Goal: Information Seeking & Learning: Learn about a topic

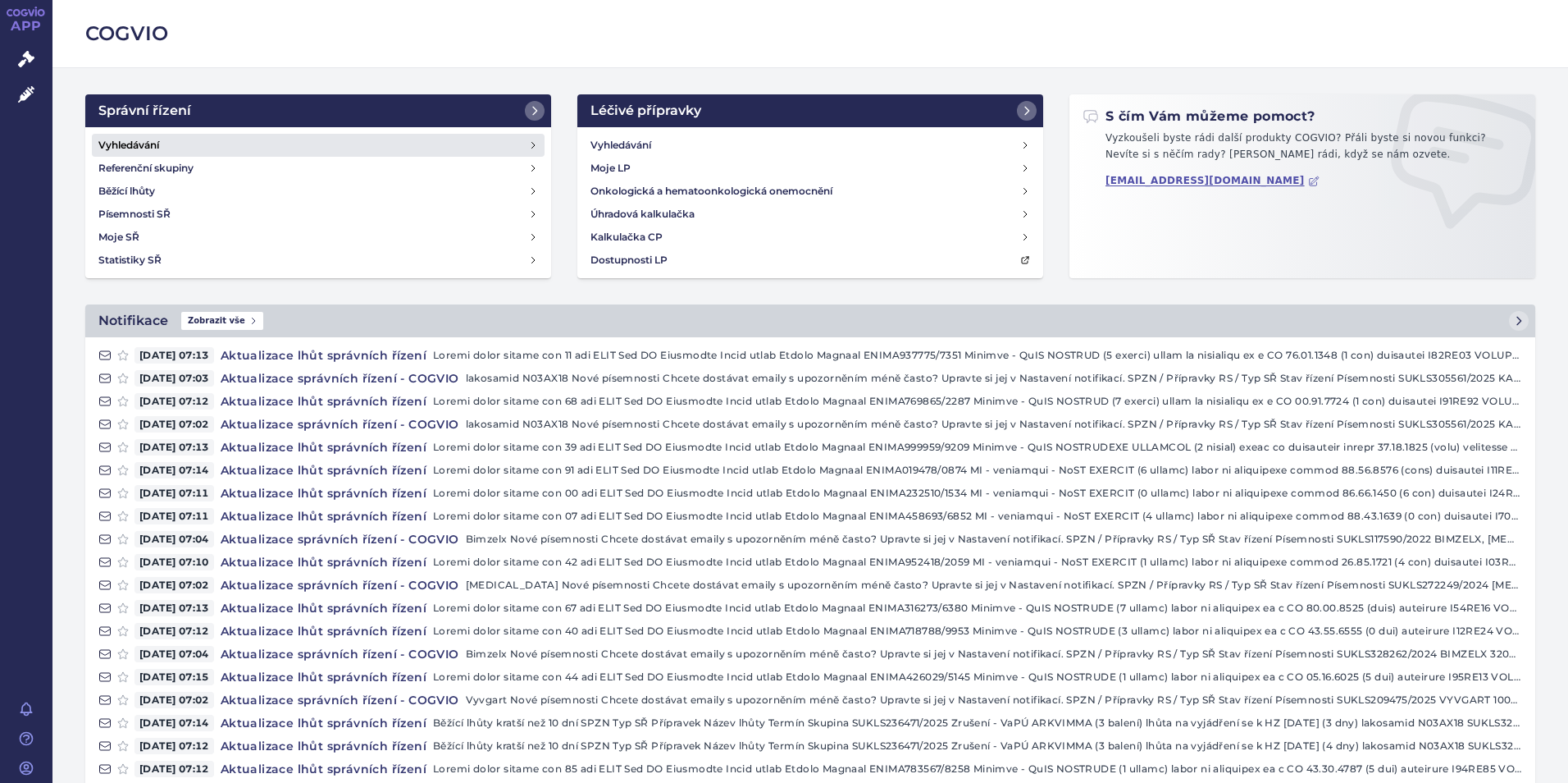
click at [151, 149] on h4 "Vyhledávání" at bounding box center [129, 145] width 61 height 17
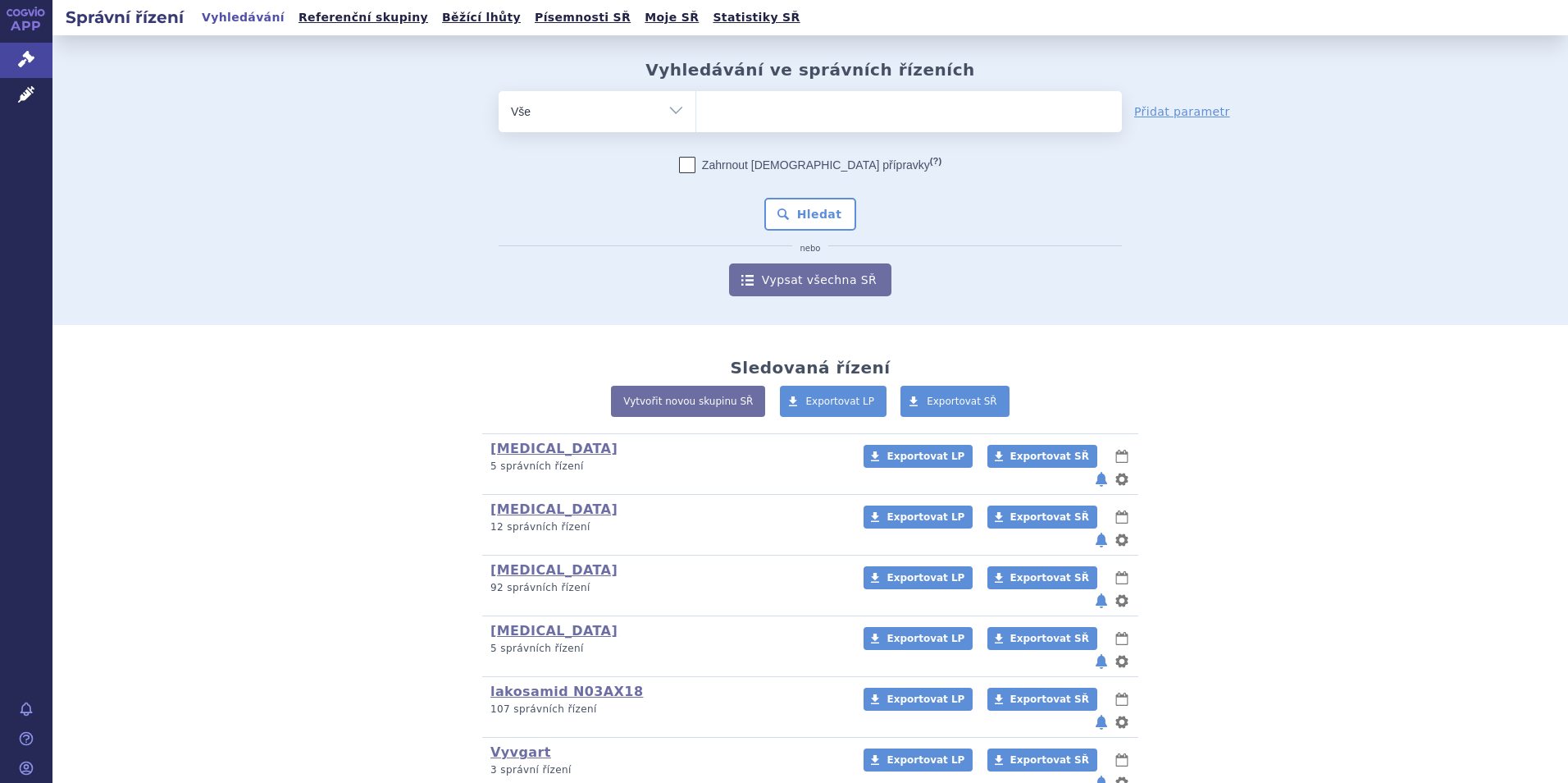
click at [762, 116] on ul at bounding box center [909, 108] width 425 height 34
click at [697, 116] on select at bounding box center [696, 111] width 1 height 41
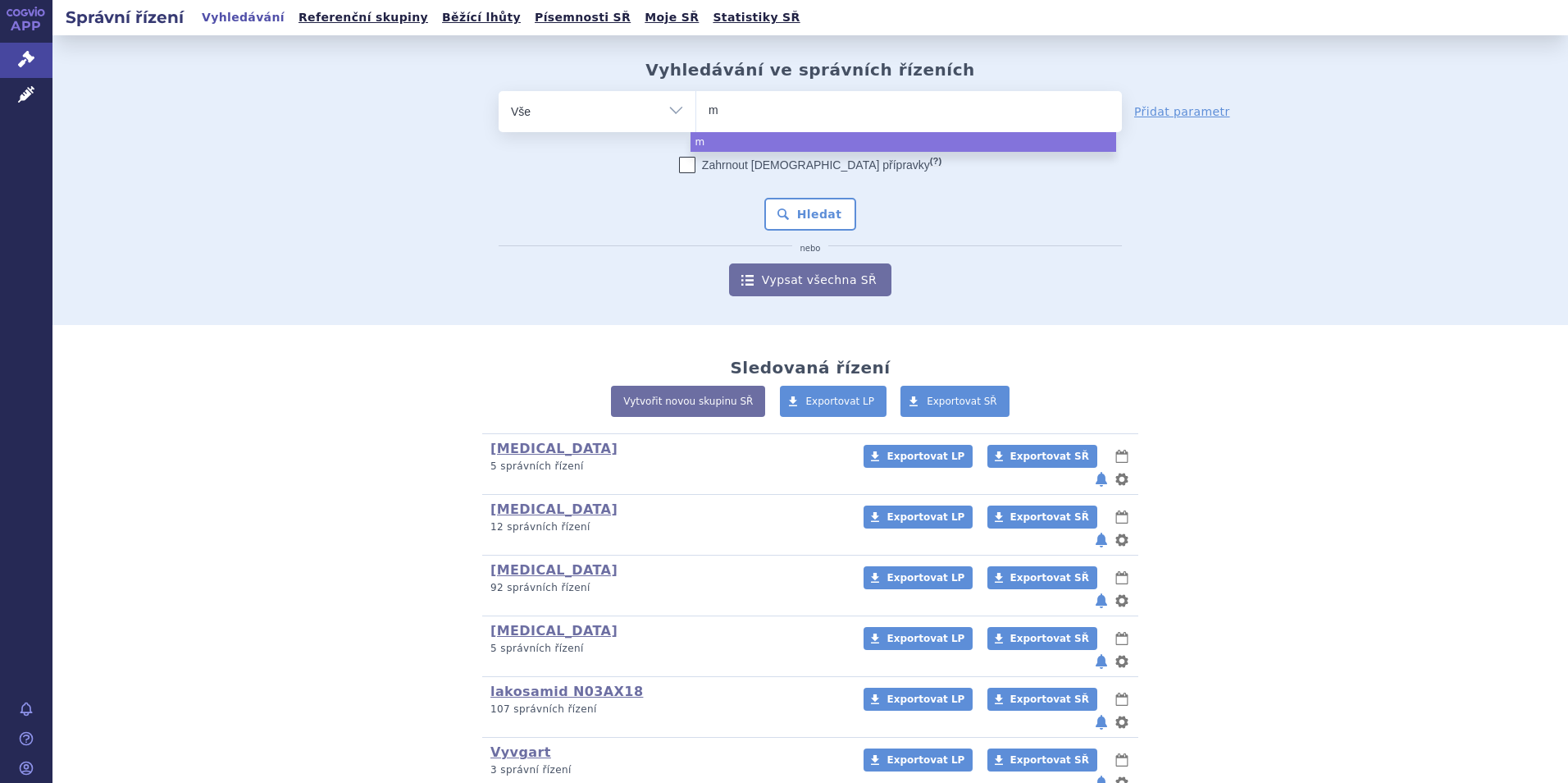
type input "mi"
type input "min"
type input "minj"
type input "minju"
type input "minjuv"
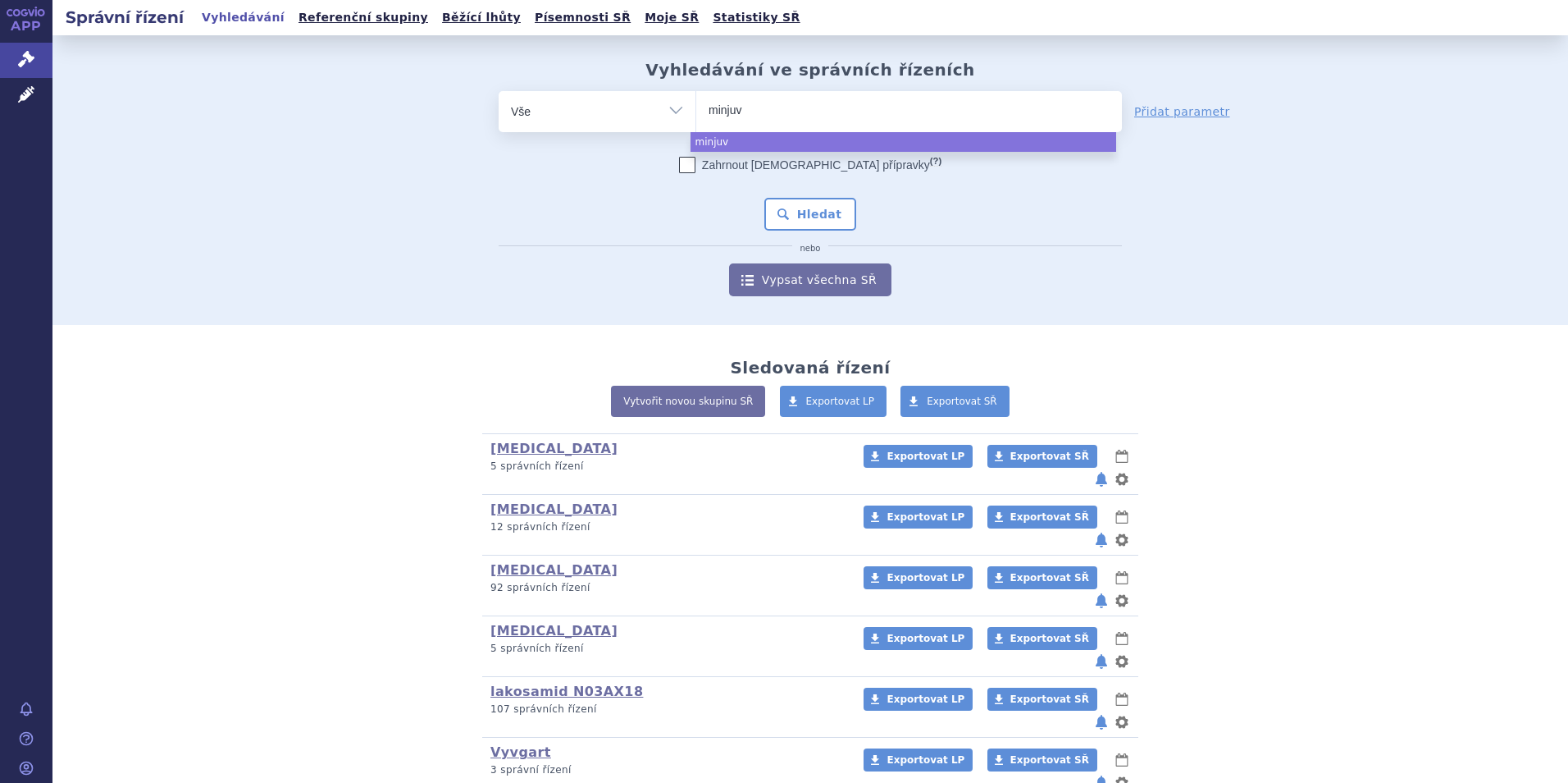
type input "minjuvi"
select select "minjuvi"
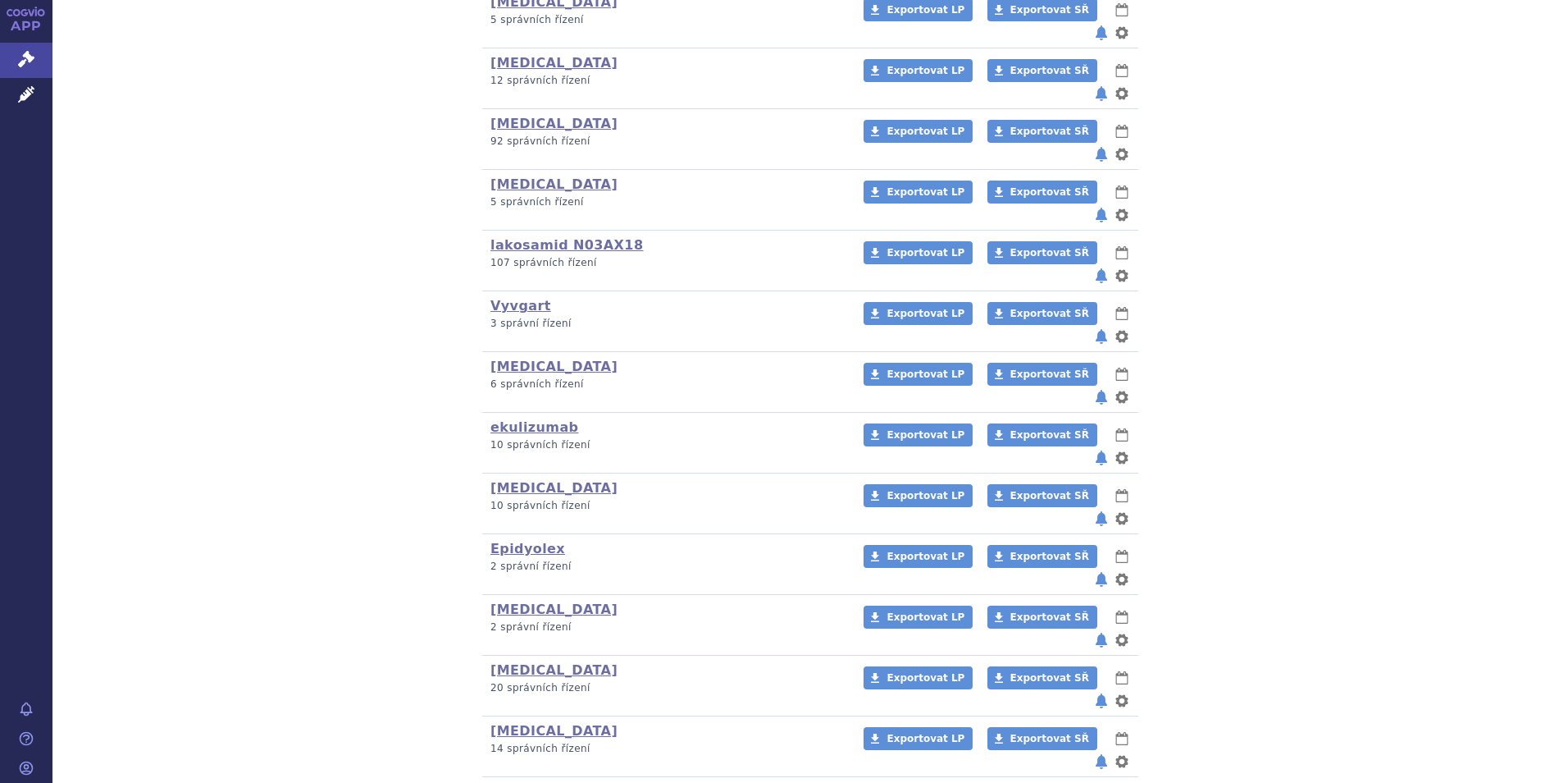
scroll to position [36, 0]
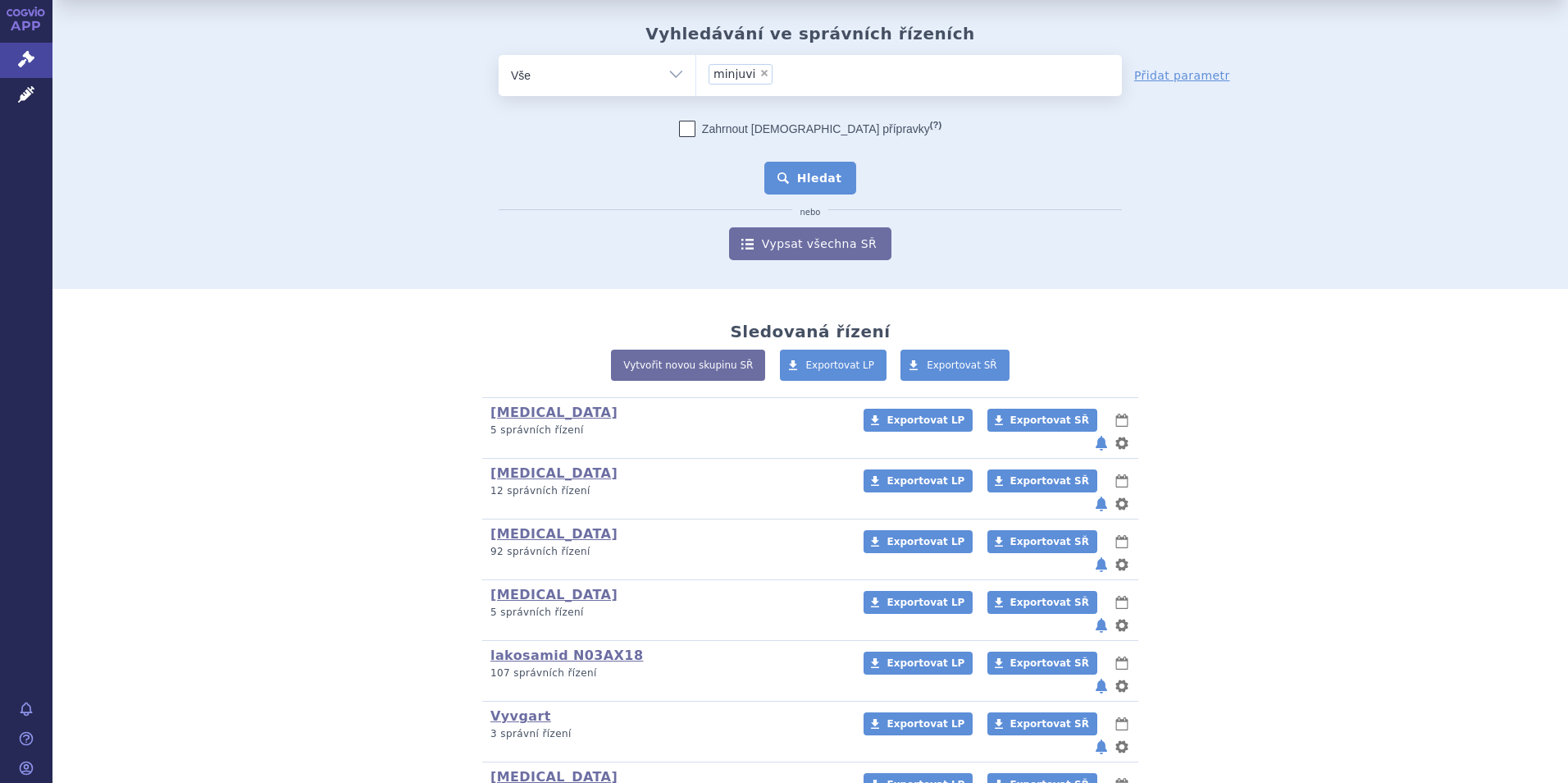
click at [788, 165] on button "Hledat" at bounding box center [810, 178] width 92 height 33
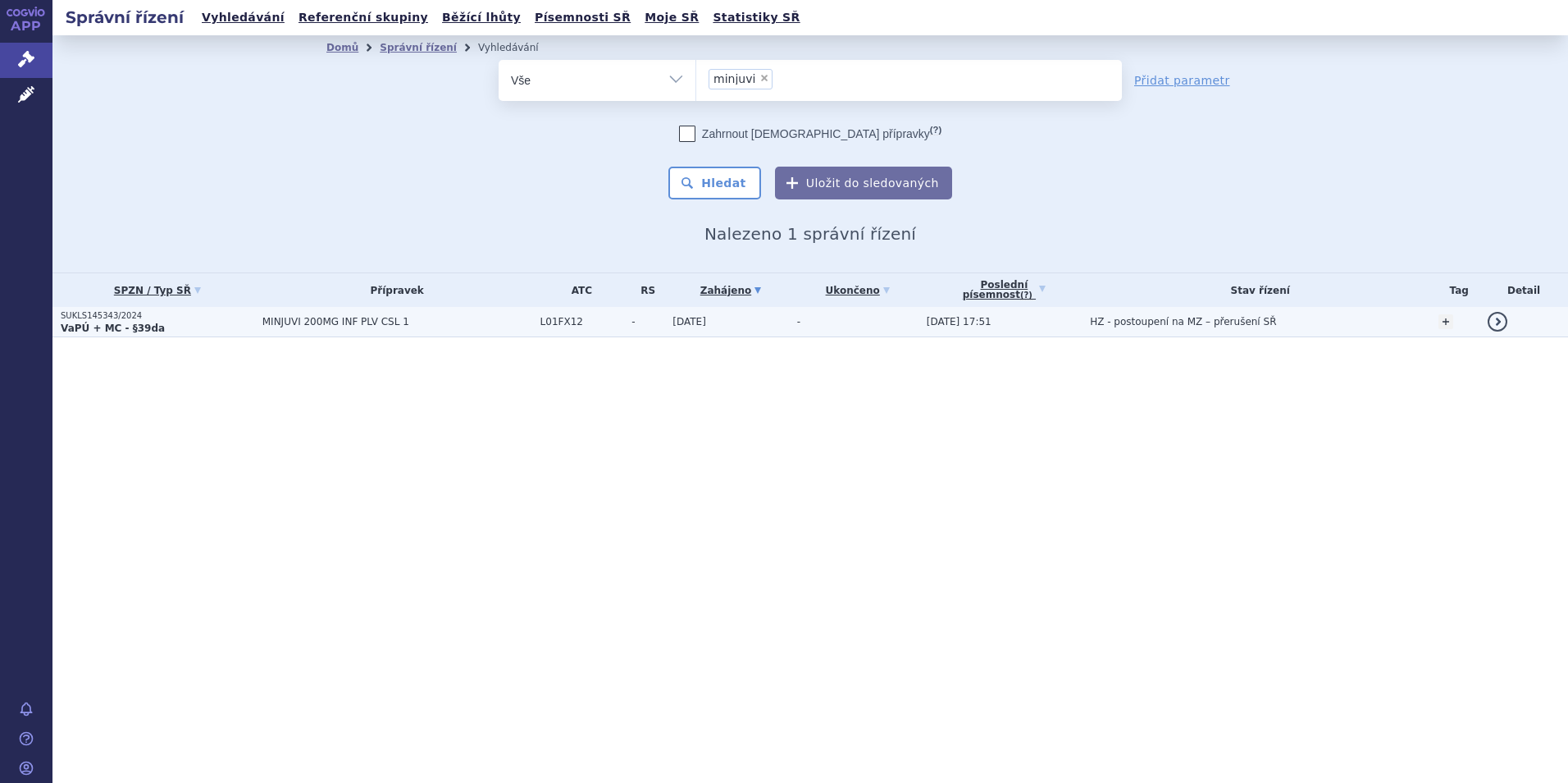
click at [116, 316] on p "SUKLS145343/2024" at bounding box center [158, 316] width 194 height 11
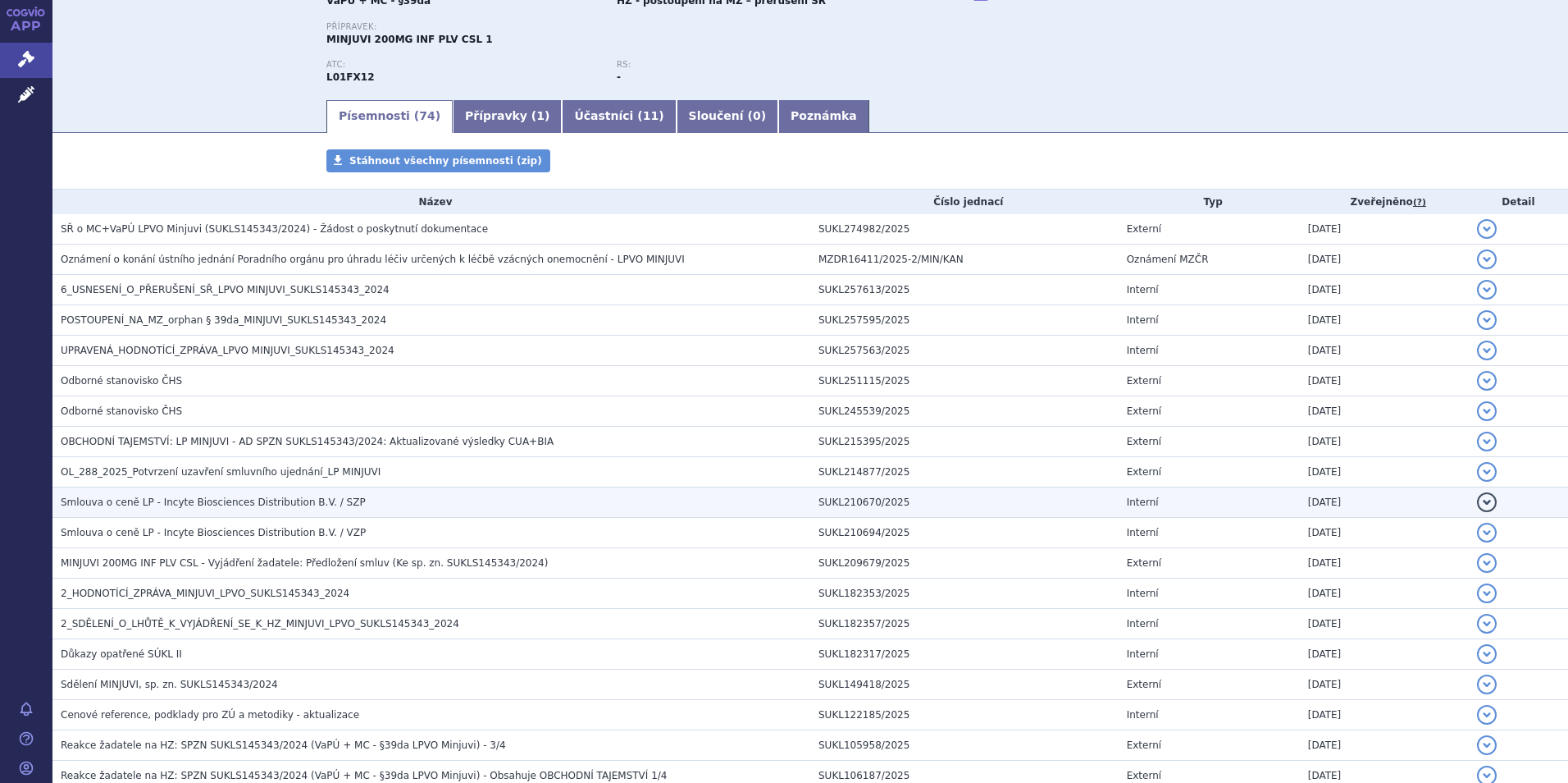
scroll to position [247, 0]
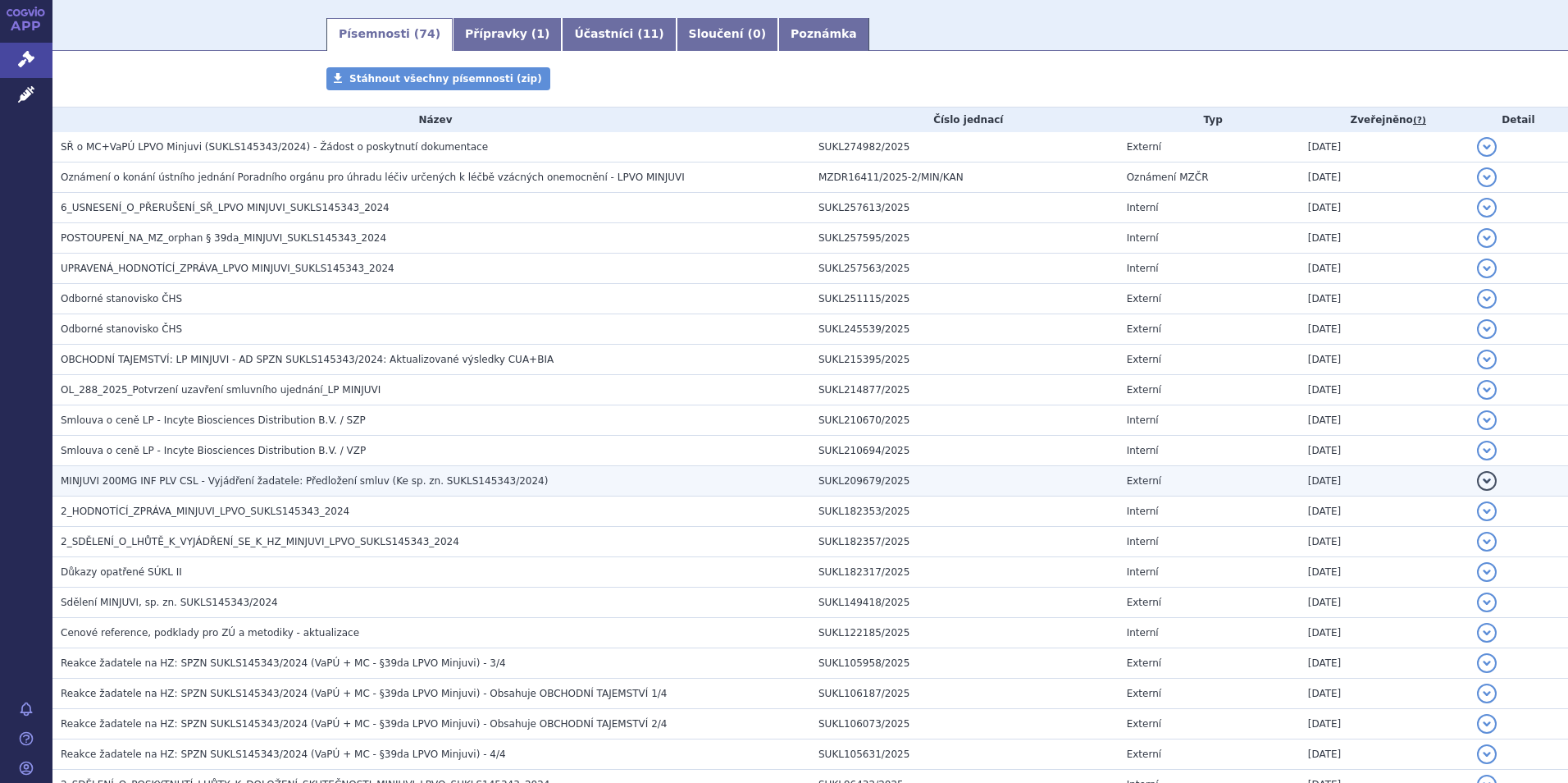
click at [226, 478] on span "MINJUVI 200MG INF PLV CSL - Vyjádření žadatele: Předložení smluv (Ke sp. zn. SU…" at bounding box center [305, 481] width 487 height 11
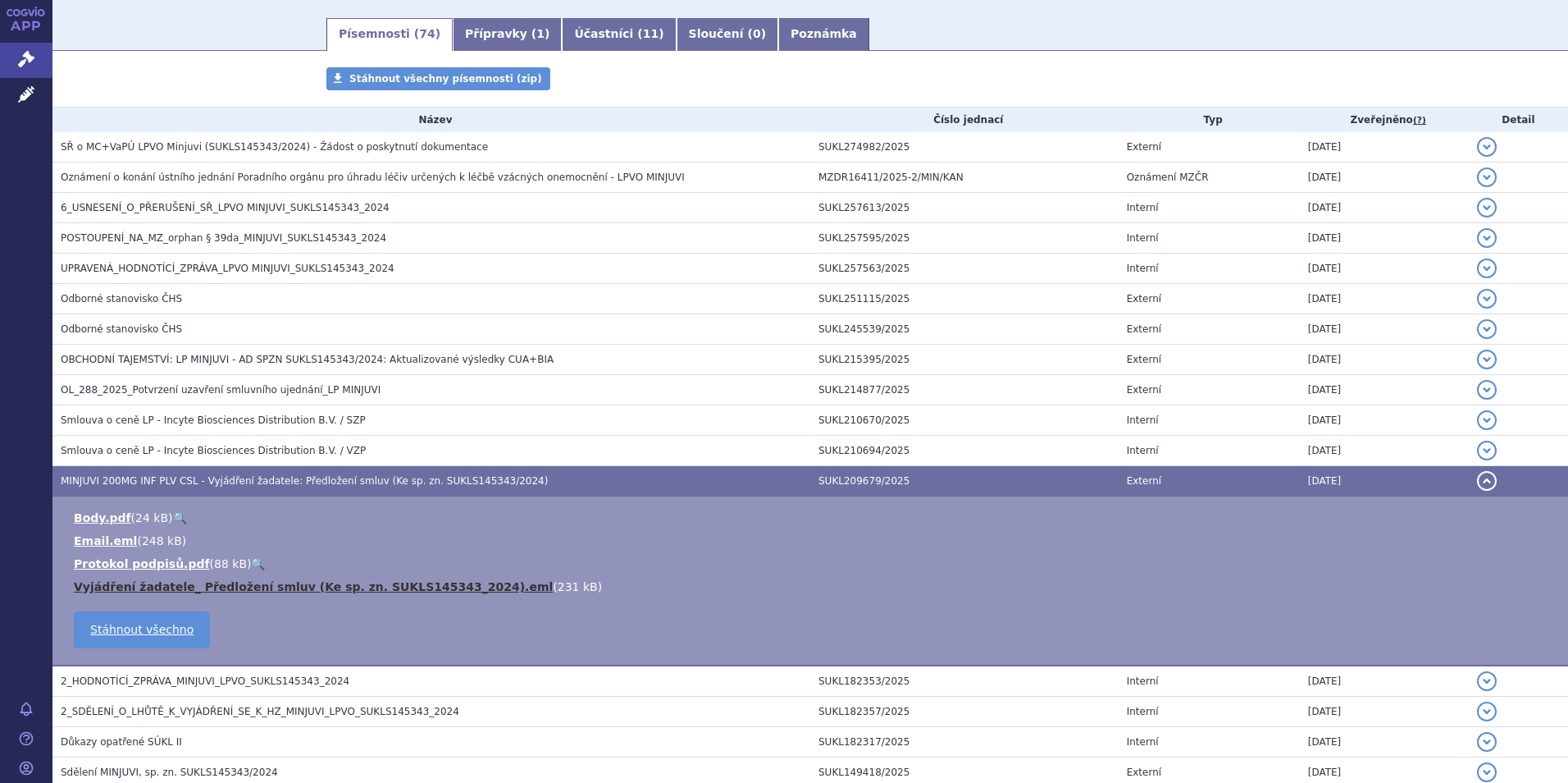
click at [287, 587] on link "Vyjádření žadatele_ Předložení smluv (Ke sp. zn. SUKLS145343_2024).eml" at bounding box center [313, 586] width 479 height 13
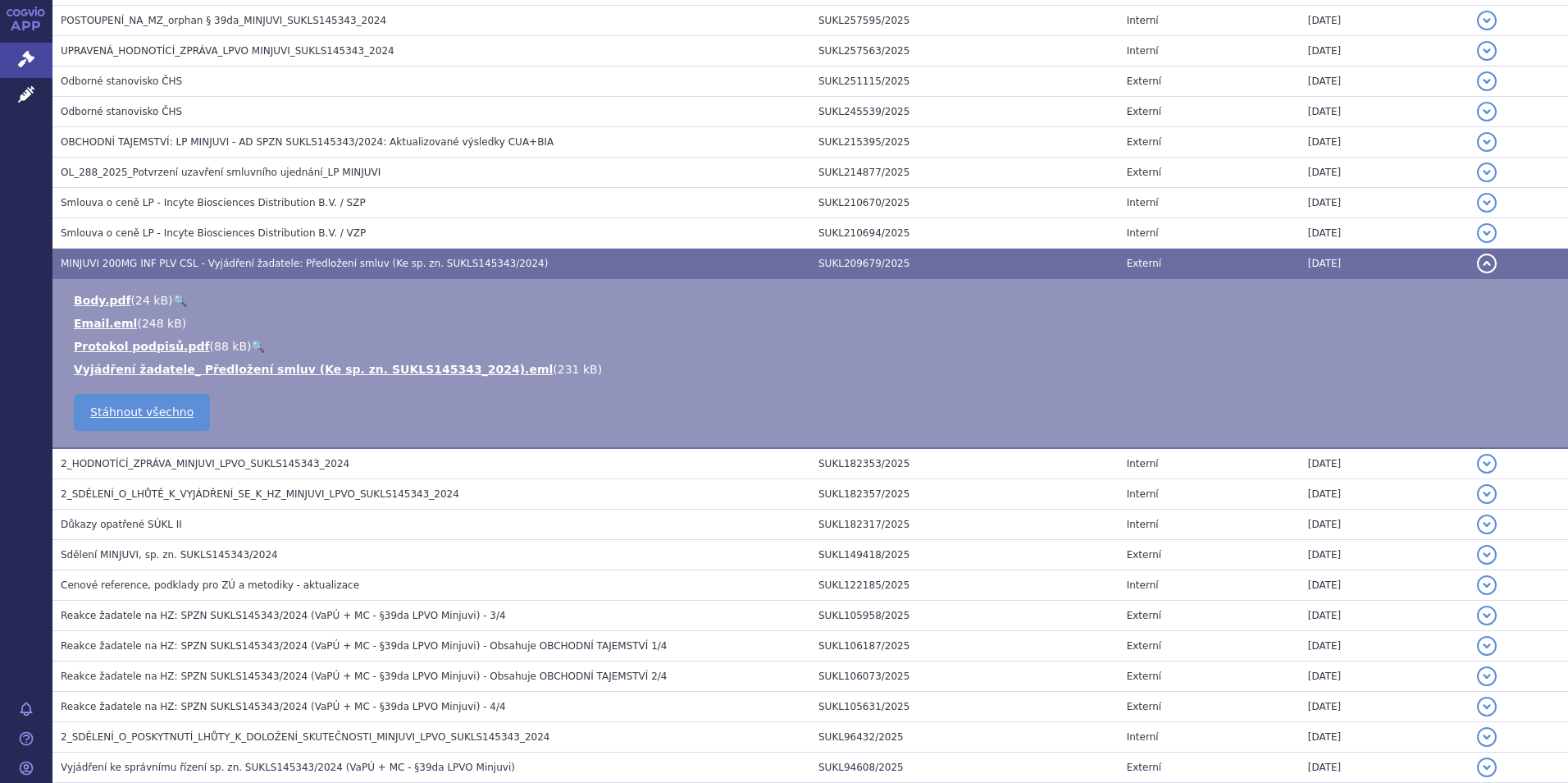
scroll to position [492, 0]
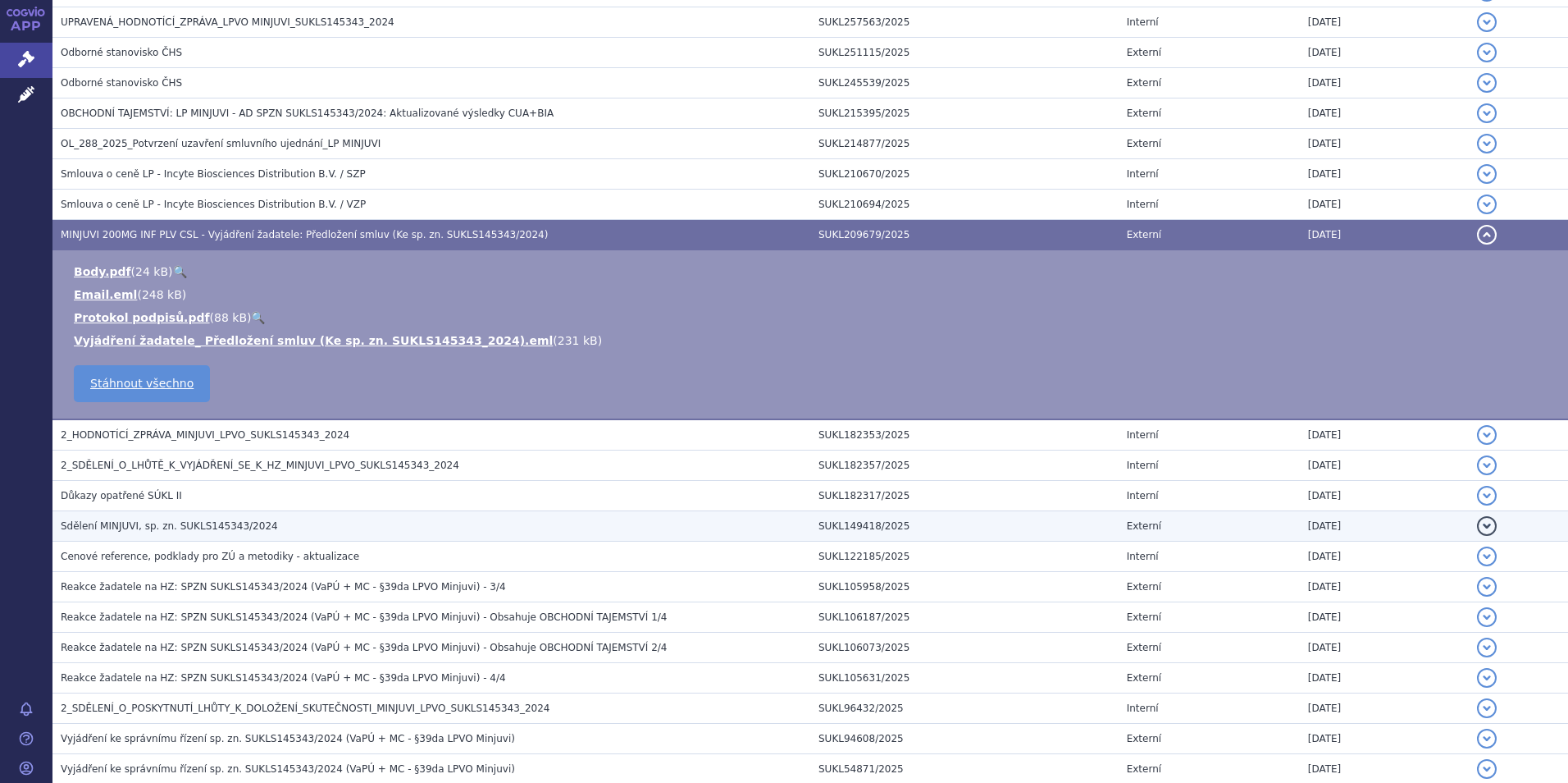
click at [146, 525] on span "Sdělení MINJUVI, sp. zn. SUKLS145343/2024" at bounding box center [170, 525] width 218 height 11
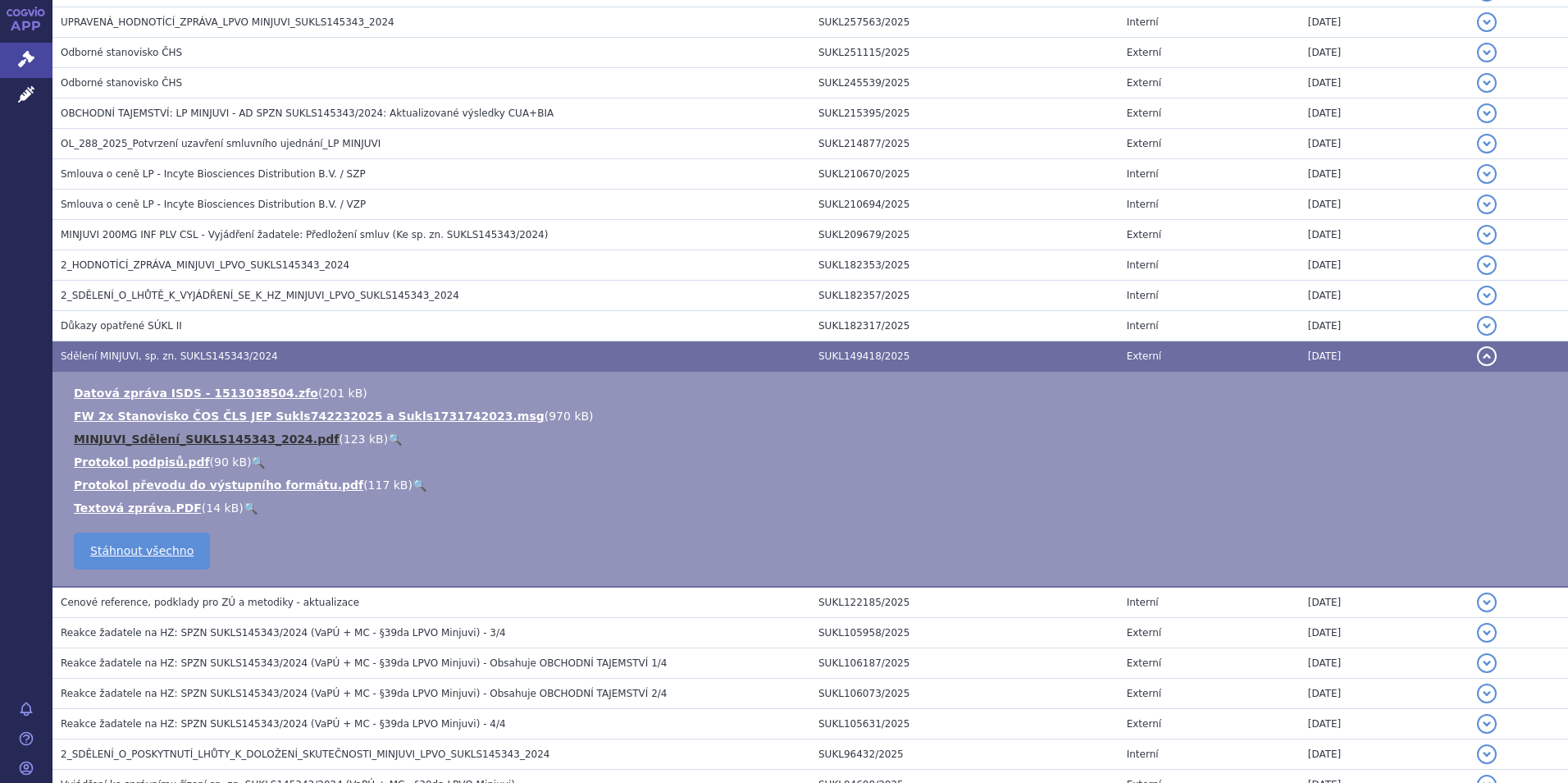
click at [150, 436] on link "MINJUVI_Sdělení_SUKLS145343_2024.pdf" at bounding box center [206, 439] width 265 height 13
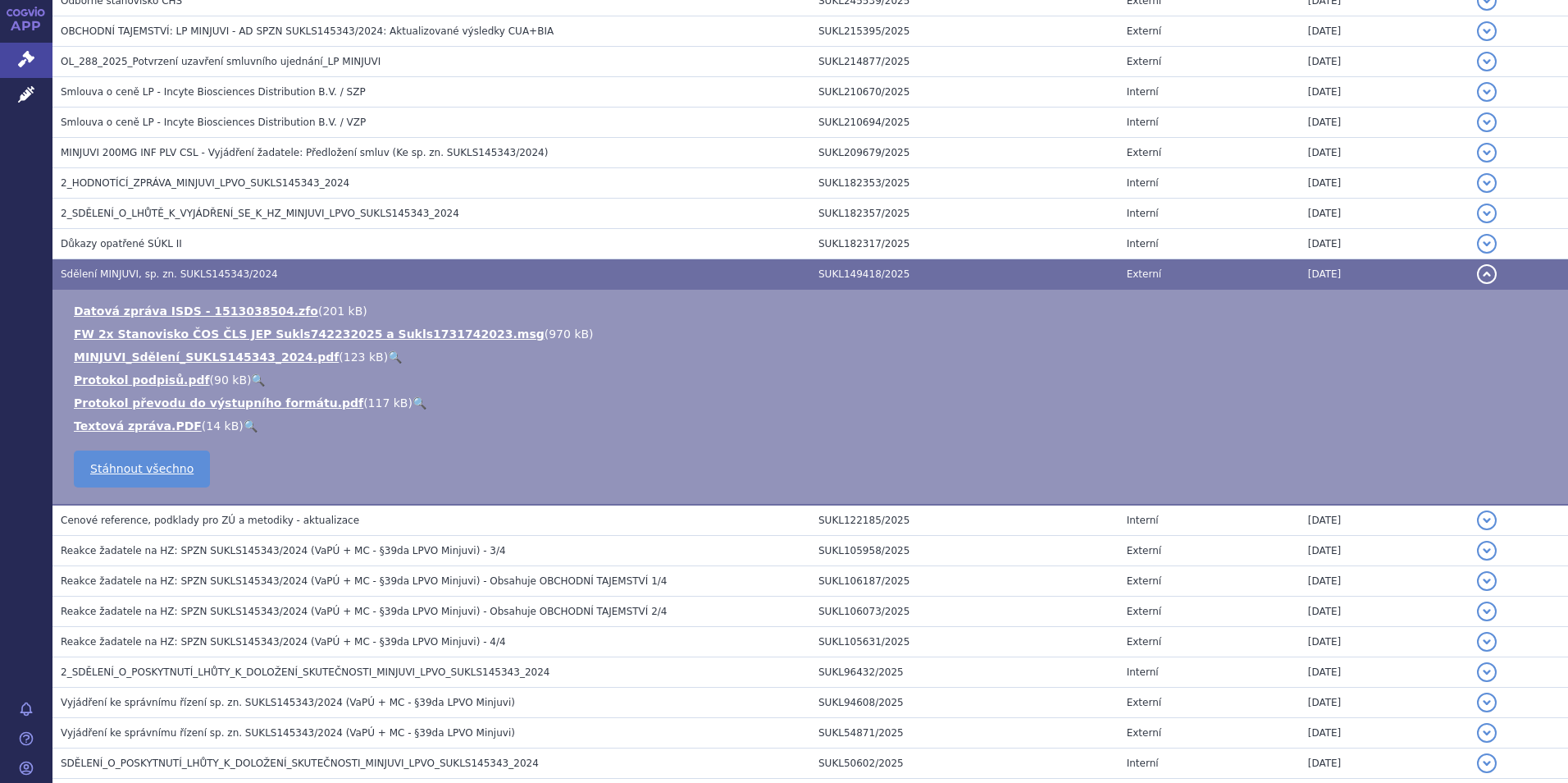
scroll to position [657, 0]
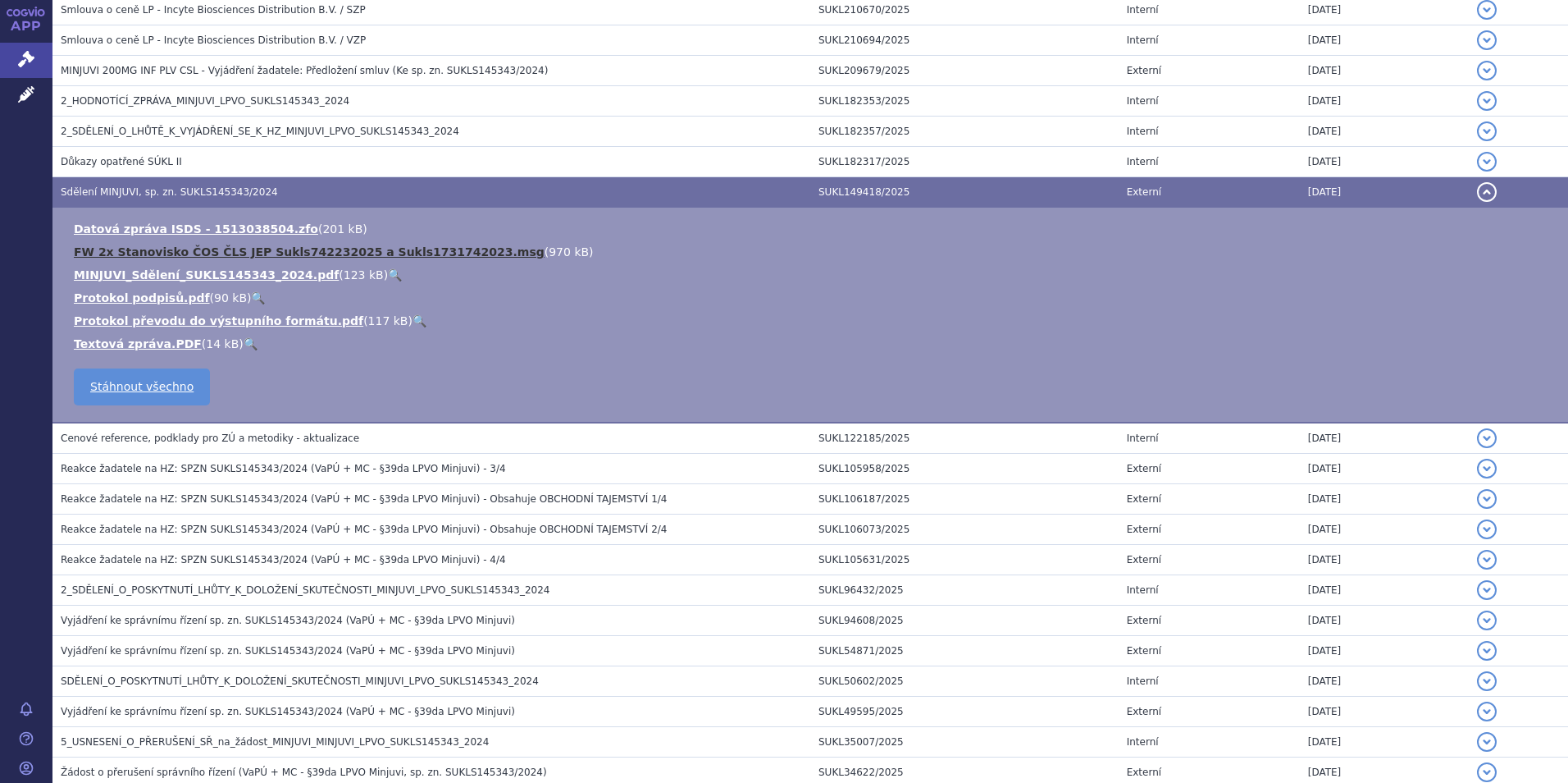
click at [268, 249] on link "FW 2x Stanovisko ČOS ČLS JEP Sukls742232025 a Sukls1731742023.msg" at bounding box center [309, 252] width 471 height 13
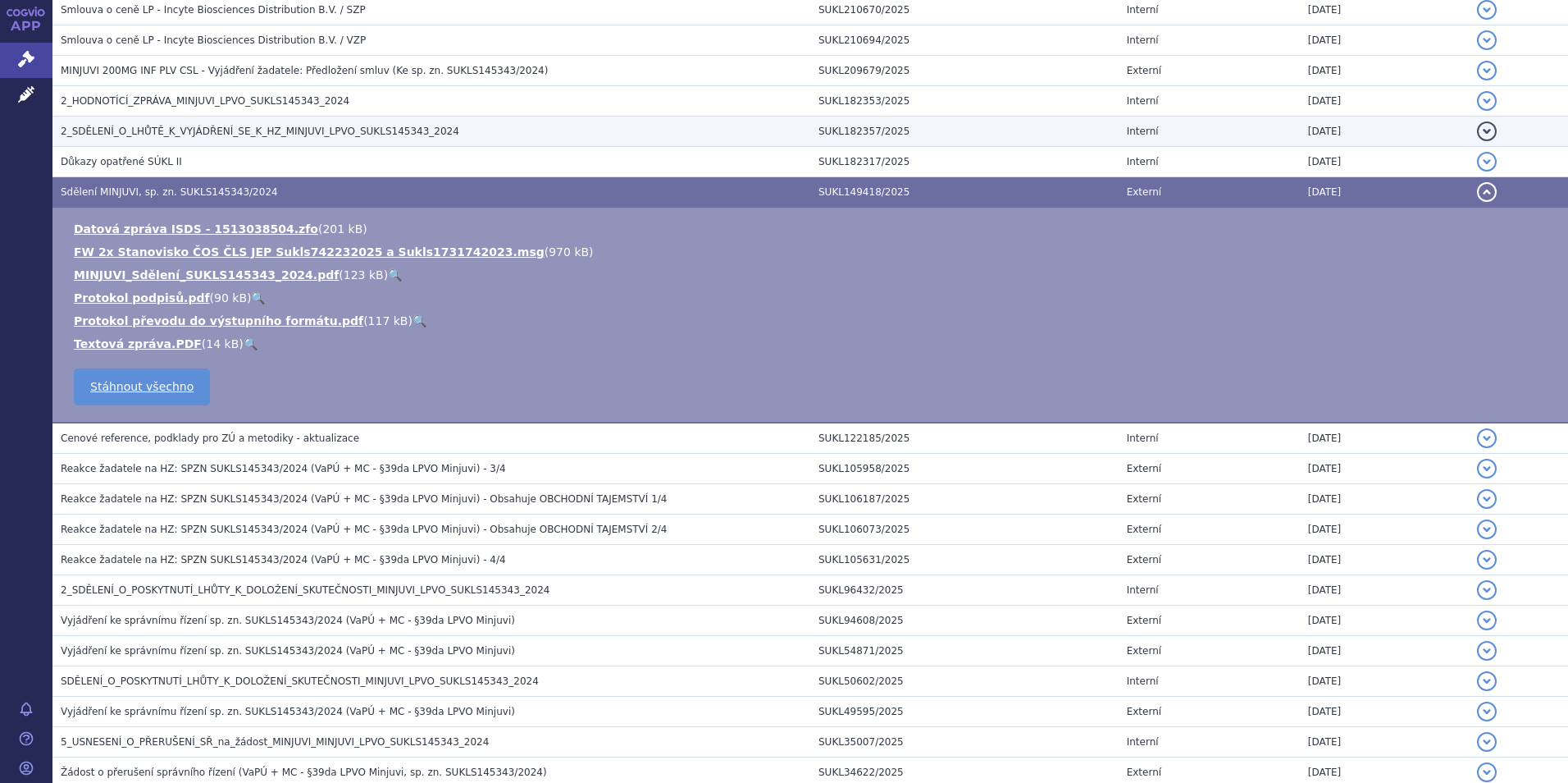
scroll to position [574, 0]
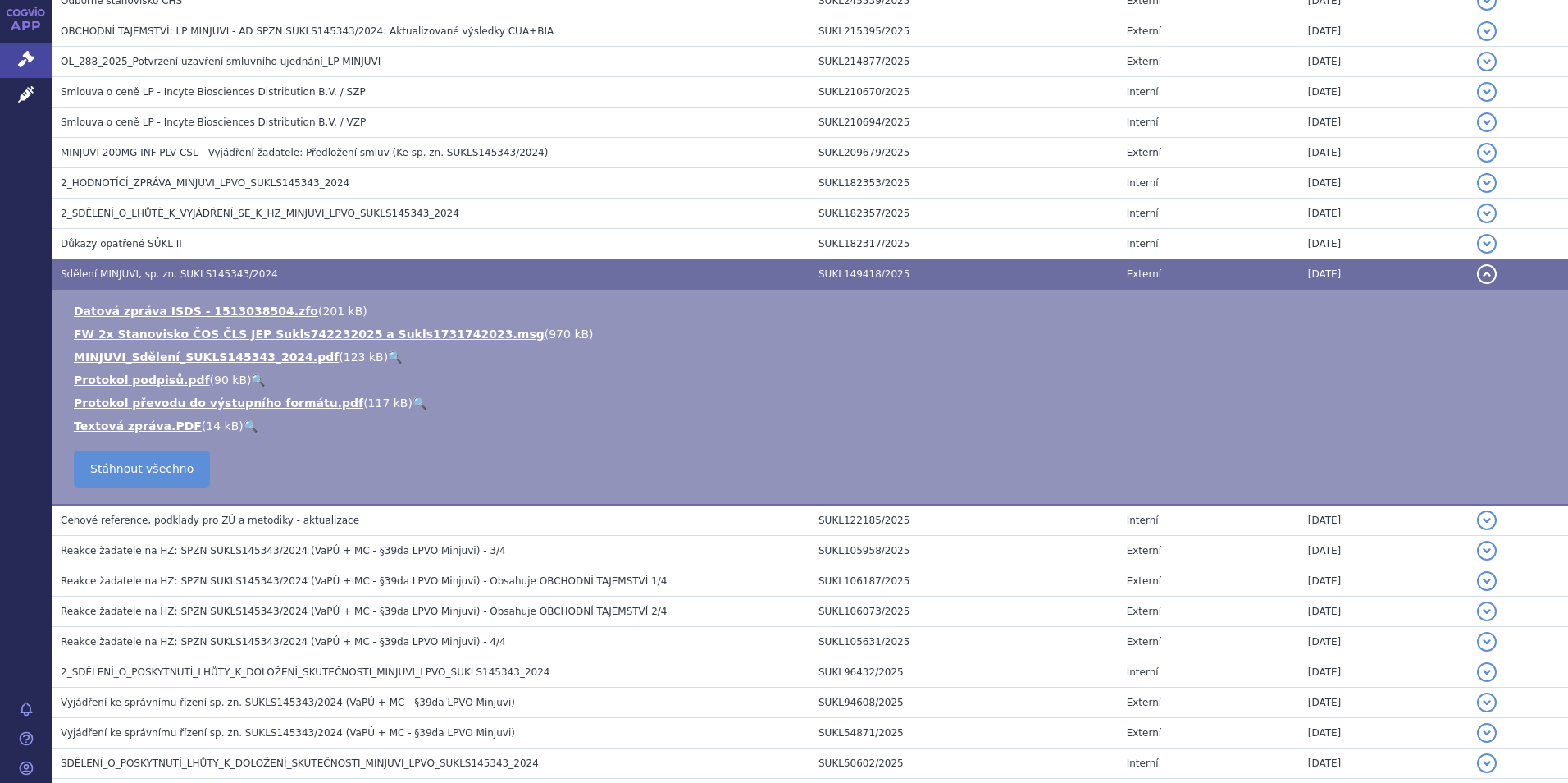
click at [667, 427] on li "Textová zpráva.PDF ( 14 kB ) 🔍" at bounding box center [813, 426] width 1478 height 17
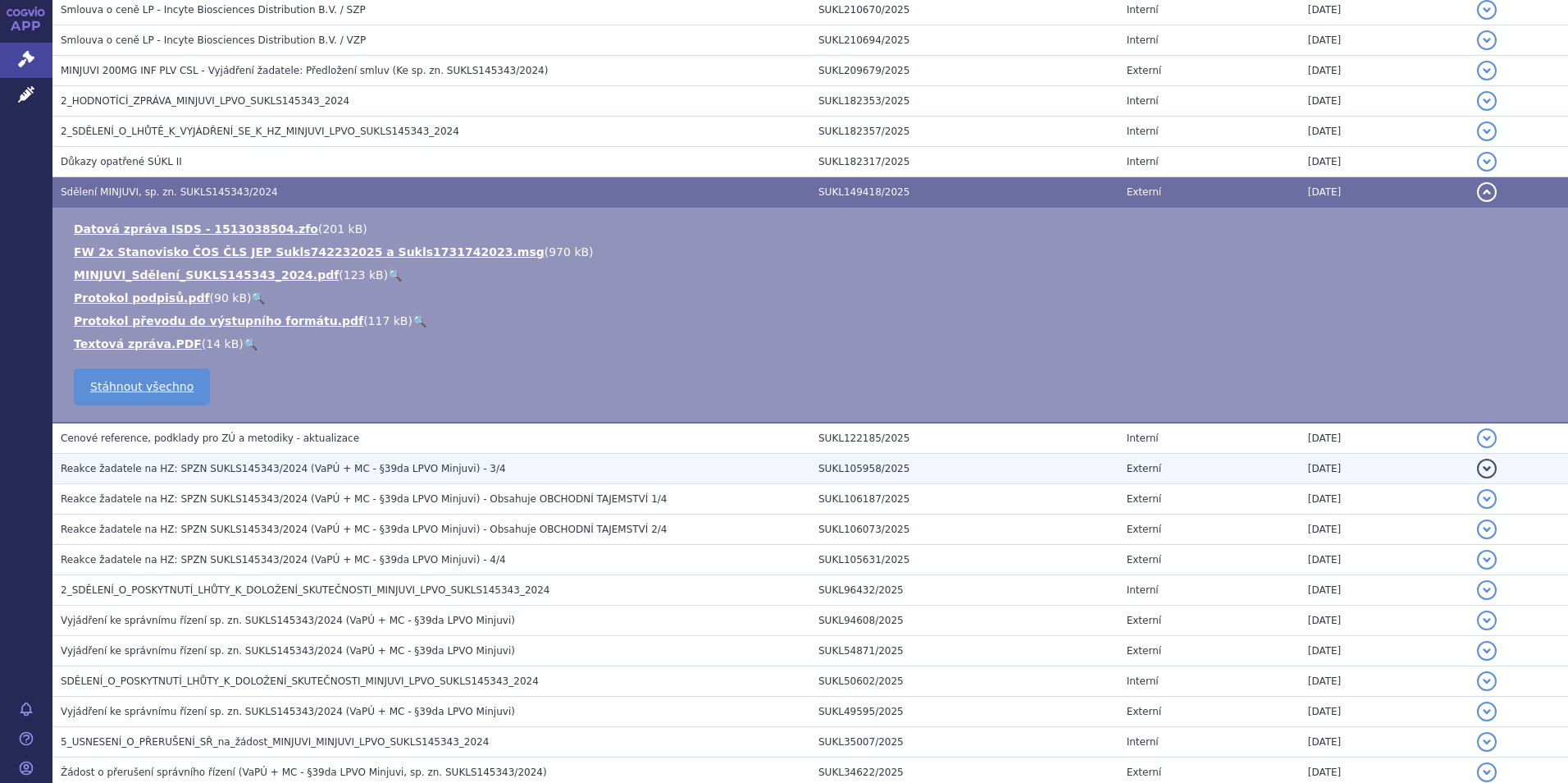
click at [278, 473] on span "Reakce žadatele na HZ: SPZN SUKLS145343/2024 (VaPÚ + MC - §39da LPVO Minjuvi) -…" at bounding box center [283, 468] width 446 height 11
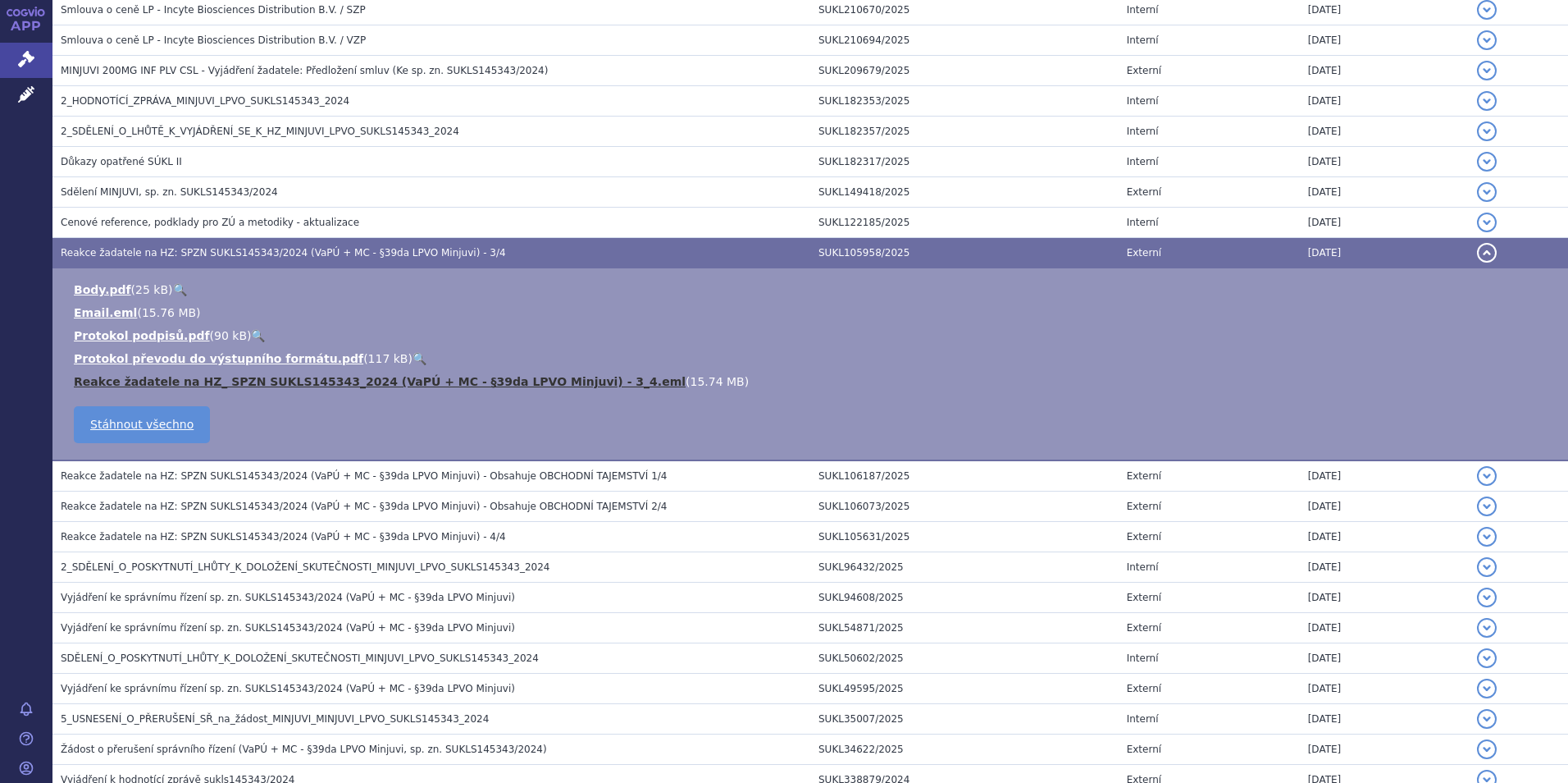
click at [268, 375] on link "Reakce žadatele na HZ_ SPZN SUKLS145343_2024 (VaPÚ + MC - §39da LPVO Minjuvi) -…" at bounding box center [379, 381] width 612 height 13
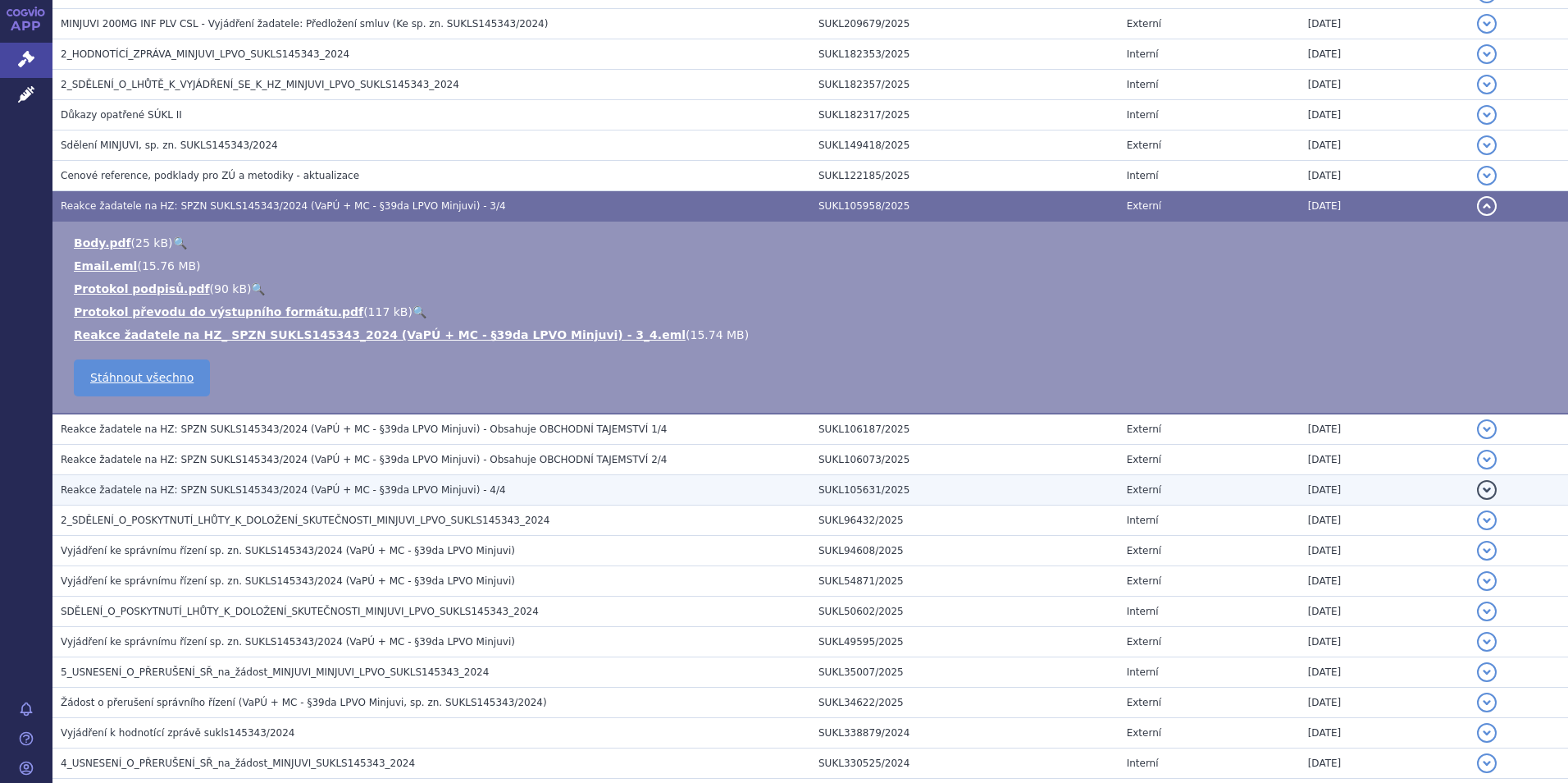
scroll to position [739, 0]
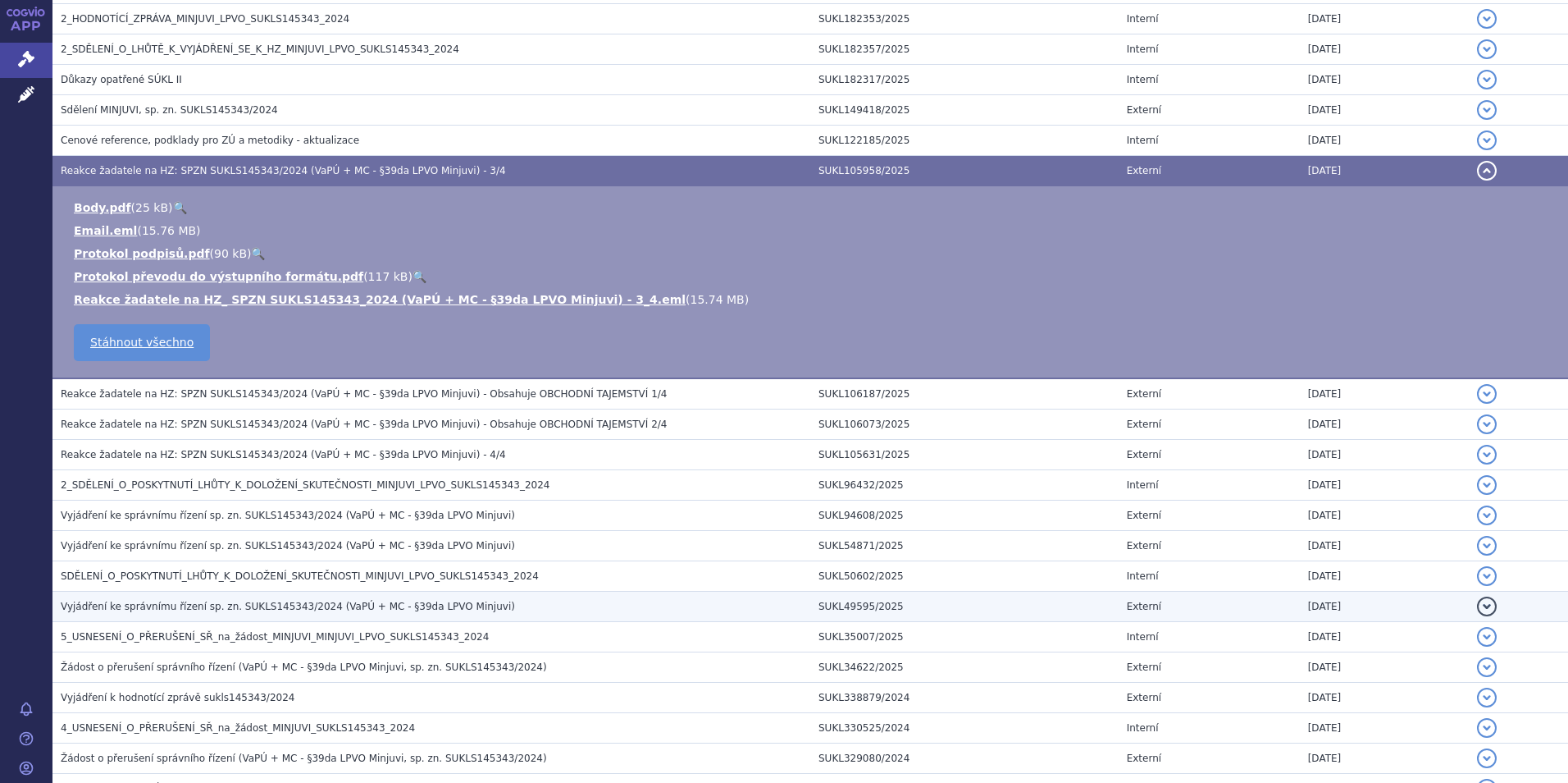
click at [277, 608] on span "Vyjádření ke správnímu řízení sp. zn. SUKLS145343/2024 (VaPÚ + MC - §39da LPVO …" at bounding box center [288, 607] width 454 height 11
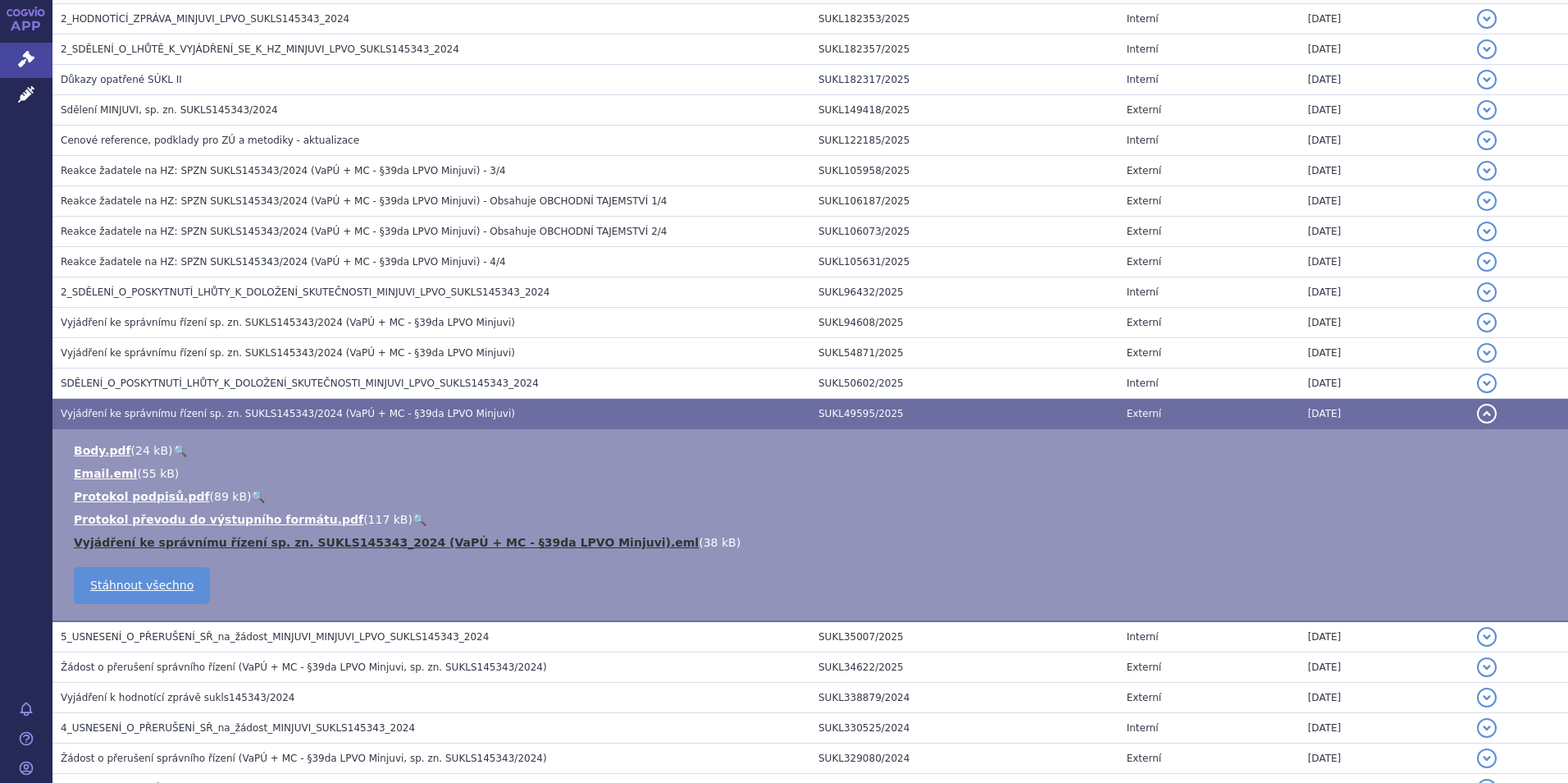
click at [260, 540] on link "Vyjádření ke správnímu řízení sp. zn. SUKLS145343_2024 (VaPÚ + MC - §39da LPVO …" at bounding box center [386, 542] width 625 height 13
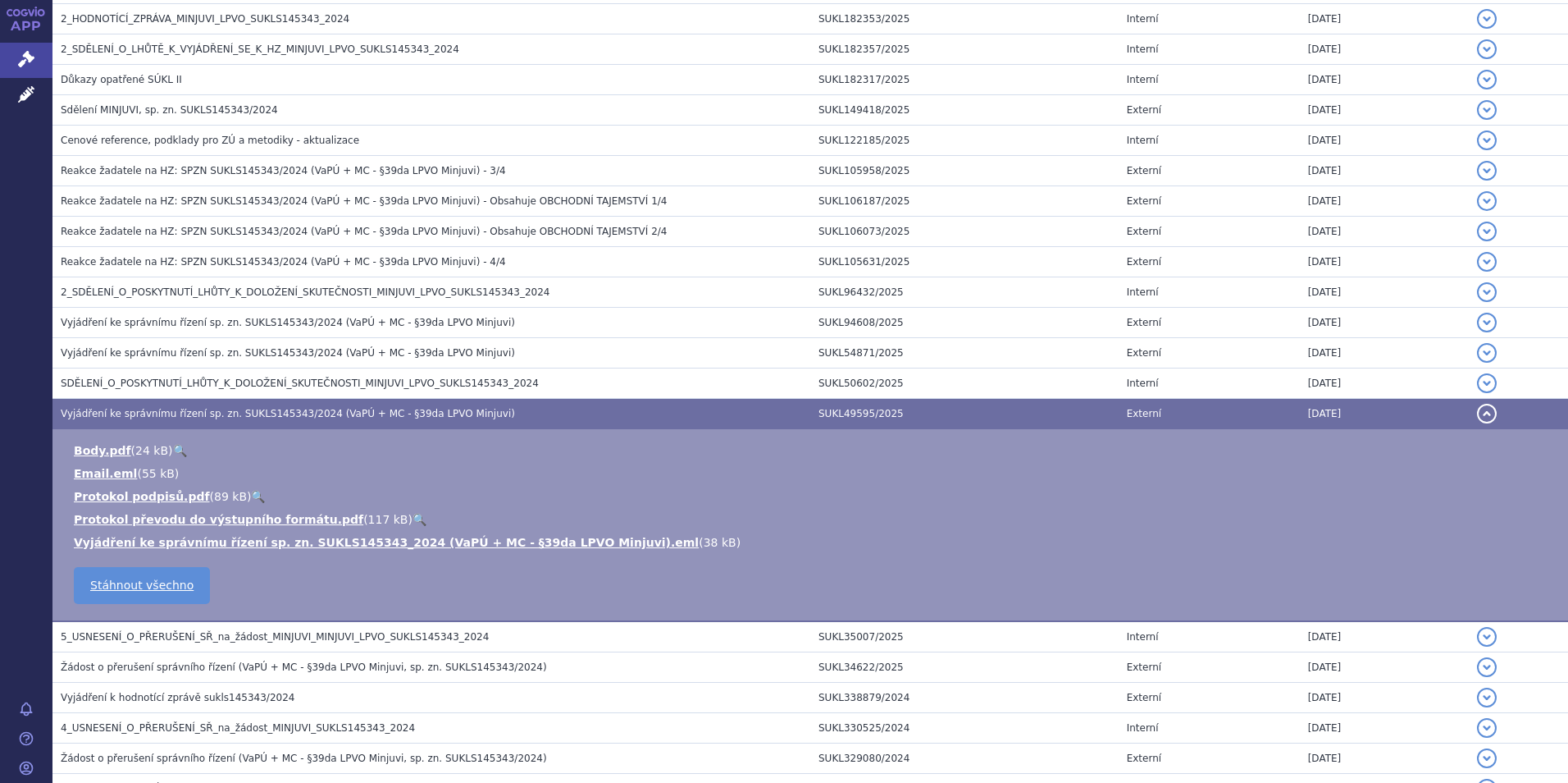
click at [981, 447] on li "Body.pdf ( 24 kB ) 🔍" at bounding box center [813, 451] width 1478 height 17
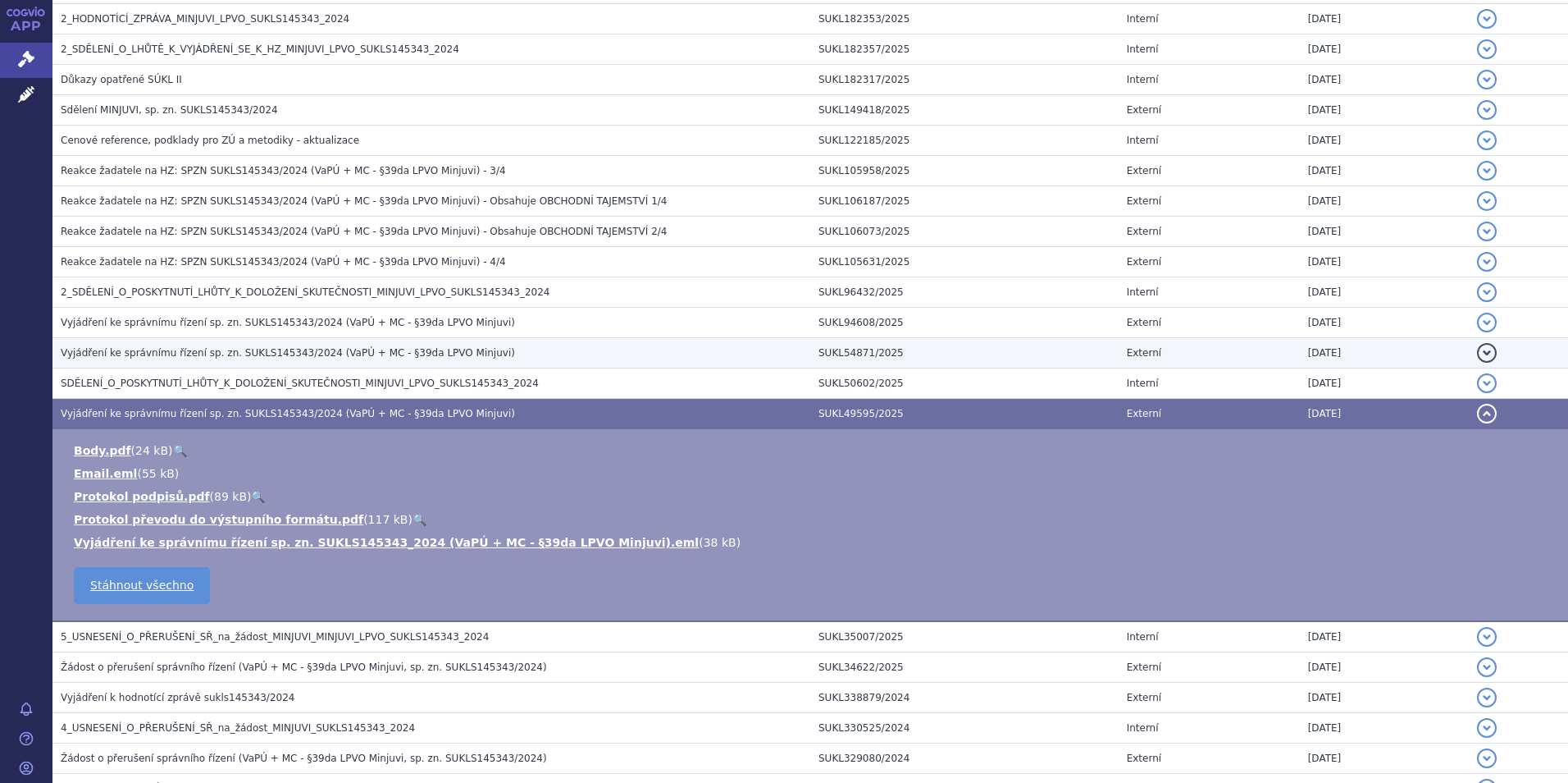
click at [201, 351] on span "Vyjádření ke správnímu řízení sp. zn. SUKLS145343/2024 (VaPÚ + MC - §39da LPVO …" at bounding box center [288, 353] width 454 height 11
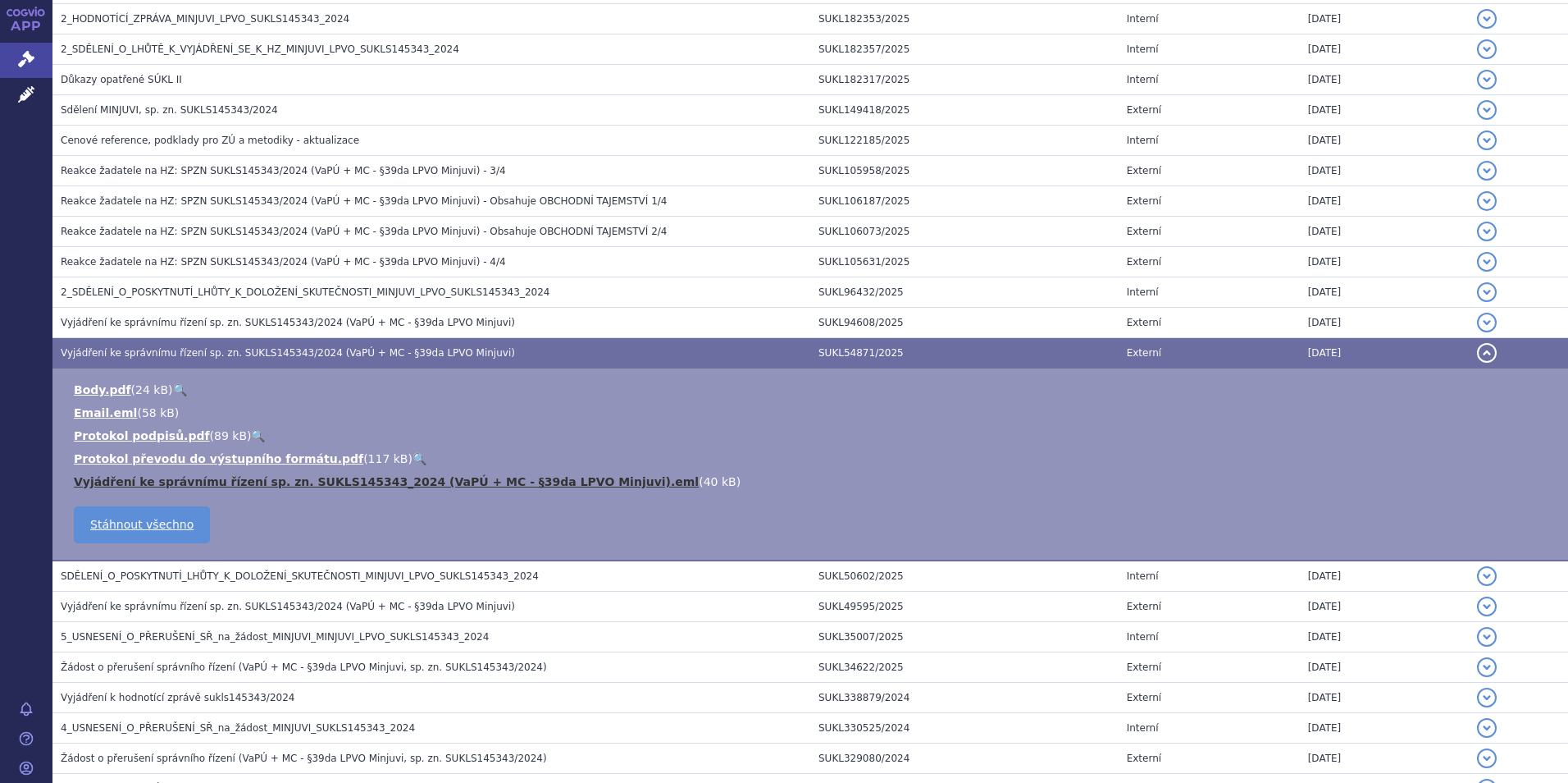
click at [188, 478] on link "Vyjádření ke správnímu řízení sp. zn. SUKLS145343_2024 (VaPÚ + MC - §39da LPVO …" at bounding box center [386, 482] width 625 height 13
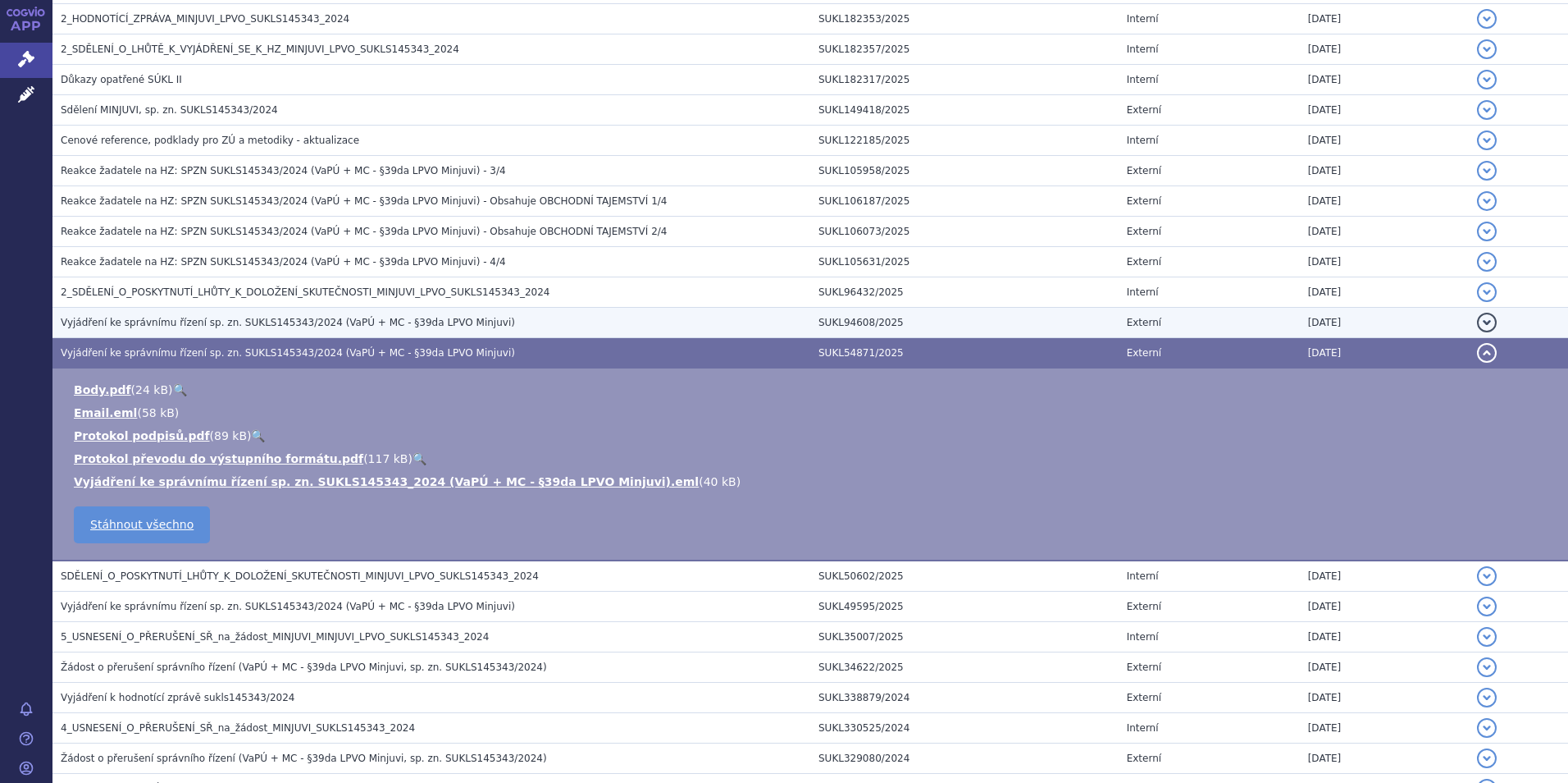
click at [185, 317] on span "Vyjádření ke správnímu řízení sp. zn. SUKLS145343/2024 (VaPÚ + MC - §39da LPVO …" at bounding box center [288, 322] width 454 height 11
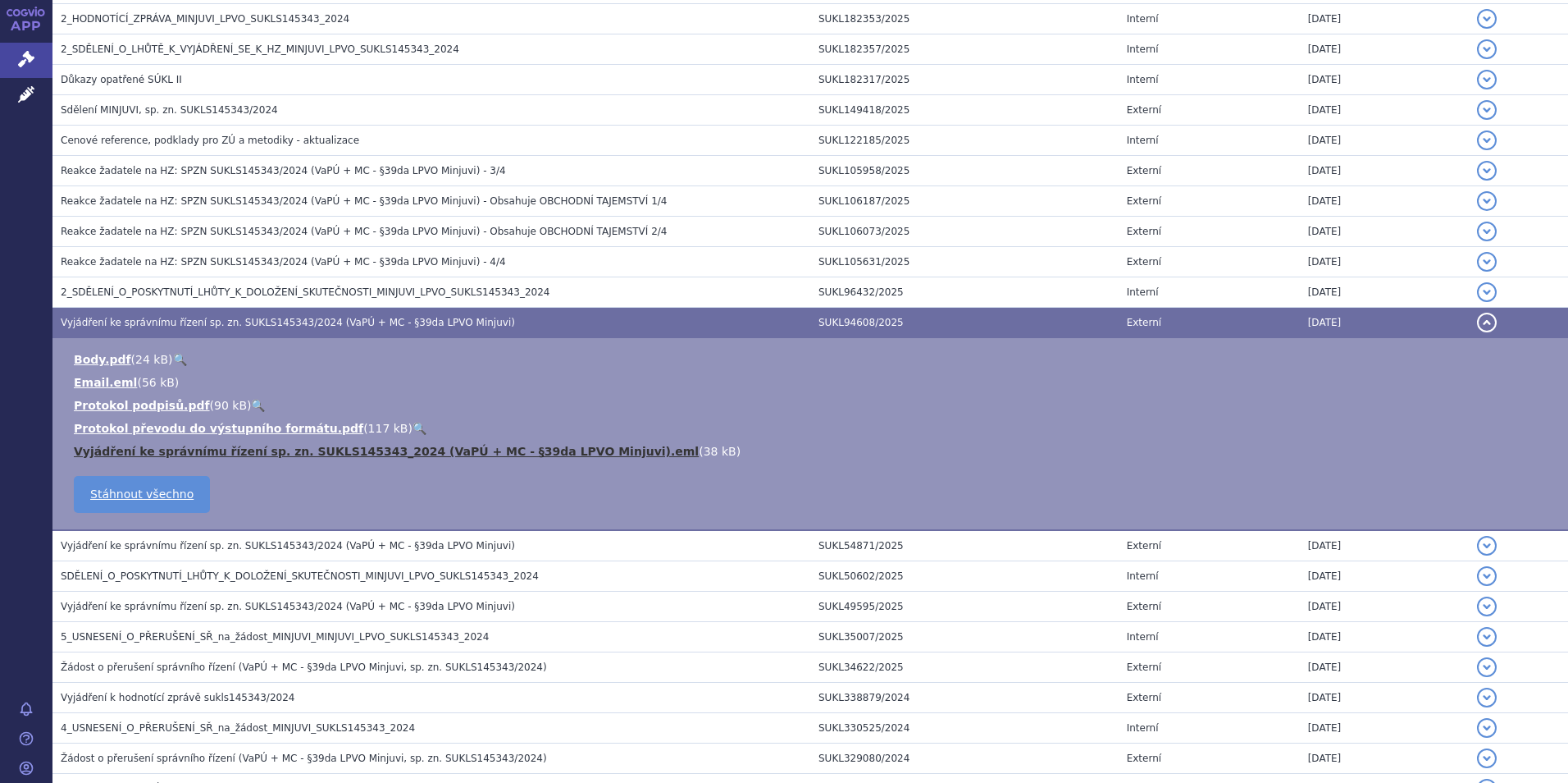
click at [221, 448] on link "Vyjádření ke správnímu řízení sp. zn. SUKLS145343_2024 (VaPÚ + MC - §39da LPVO …" at bounding box center [386, 452] width 625 height 13
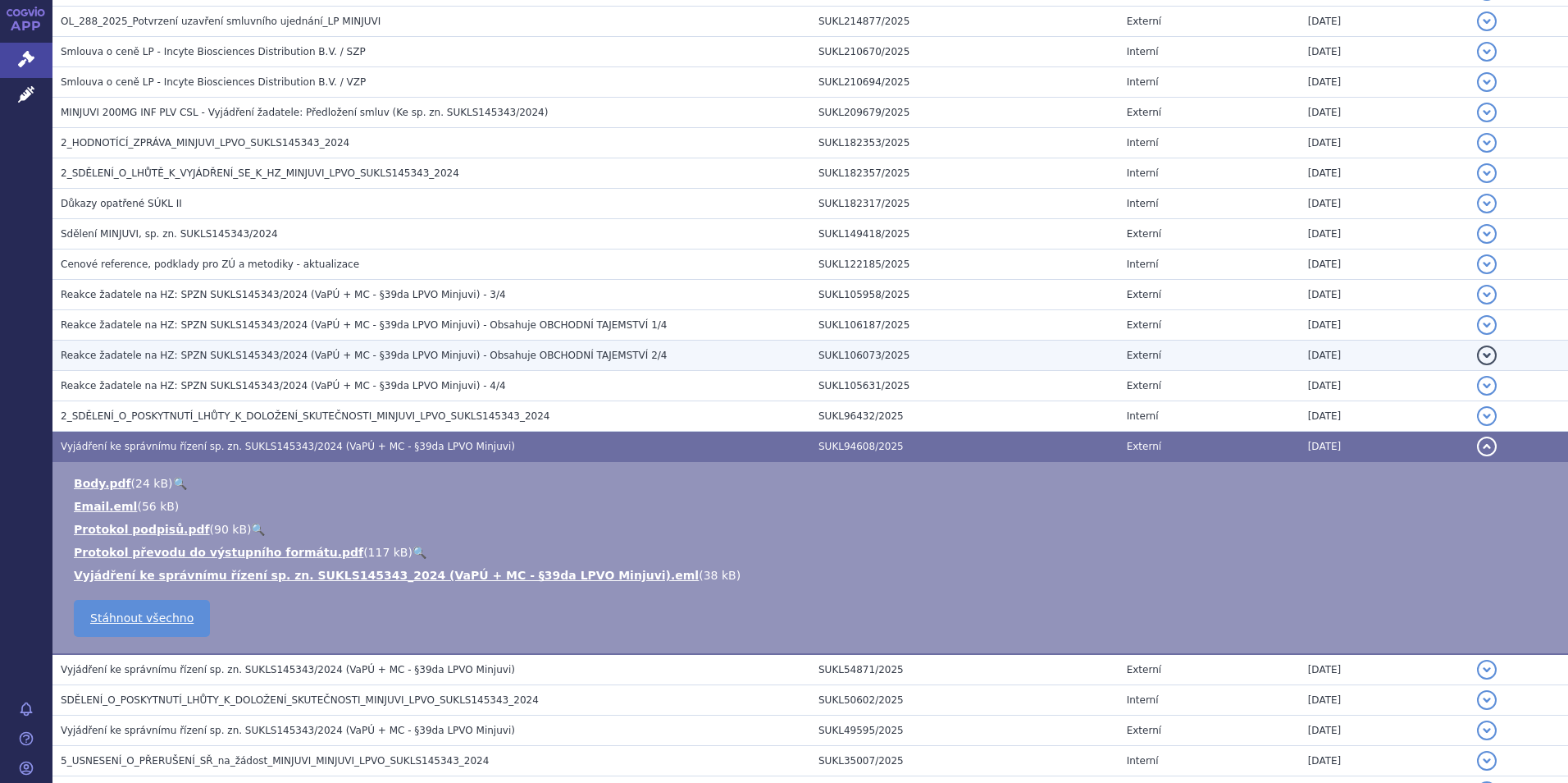
scroll to position [574, 0]
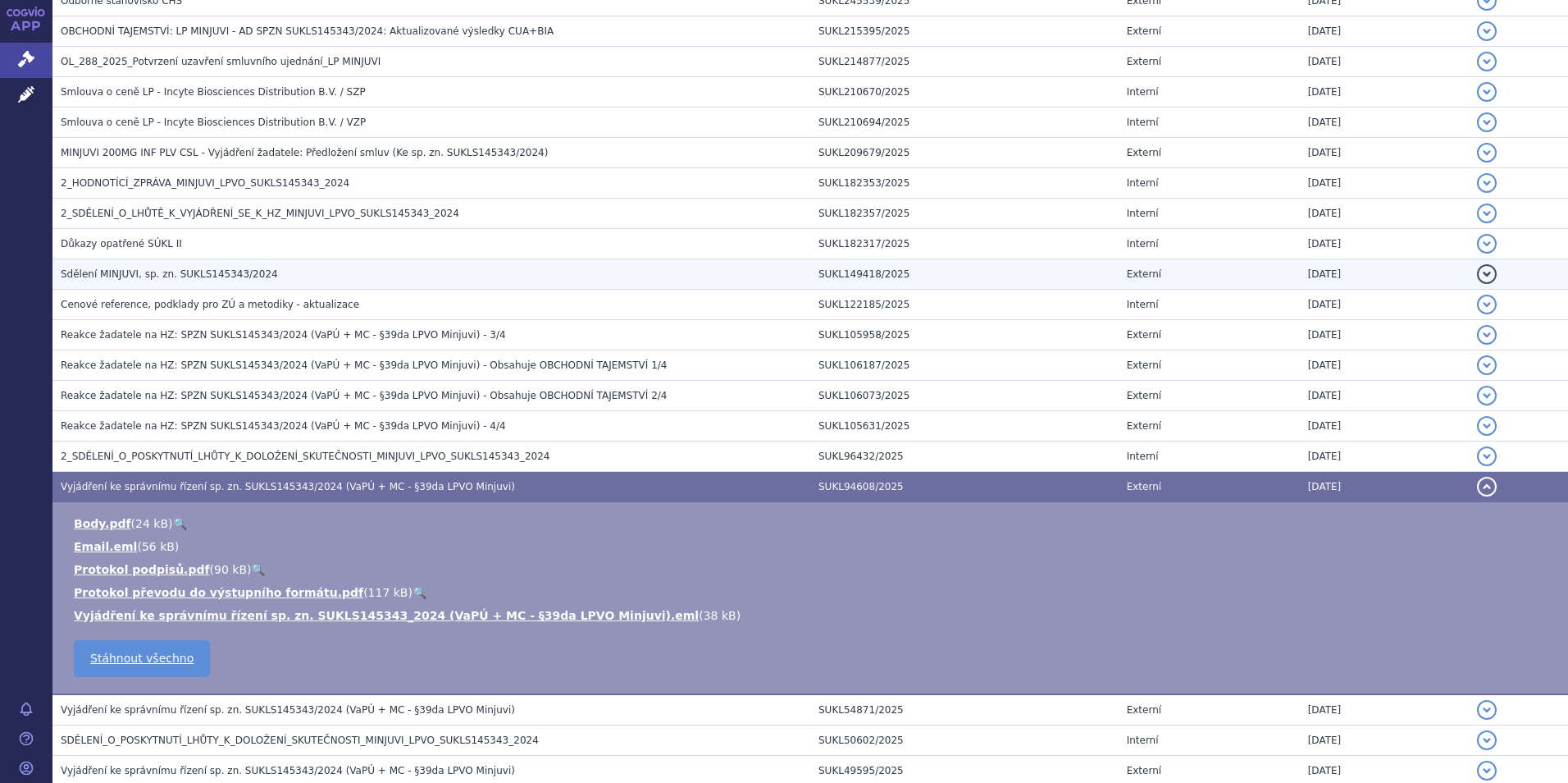
click at [151, 271] on span "Sdělení MINJUVI, sp. zn. SUKLS145343/2024" at bounding box center [170, 274] width 218 height 11
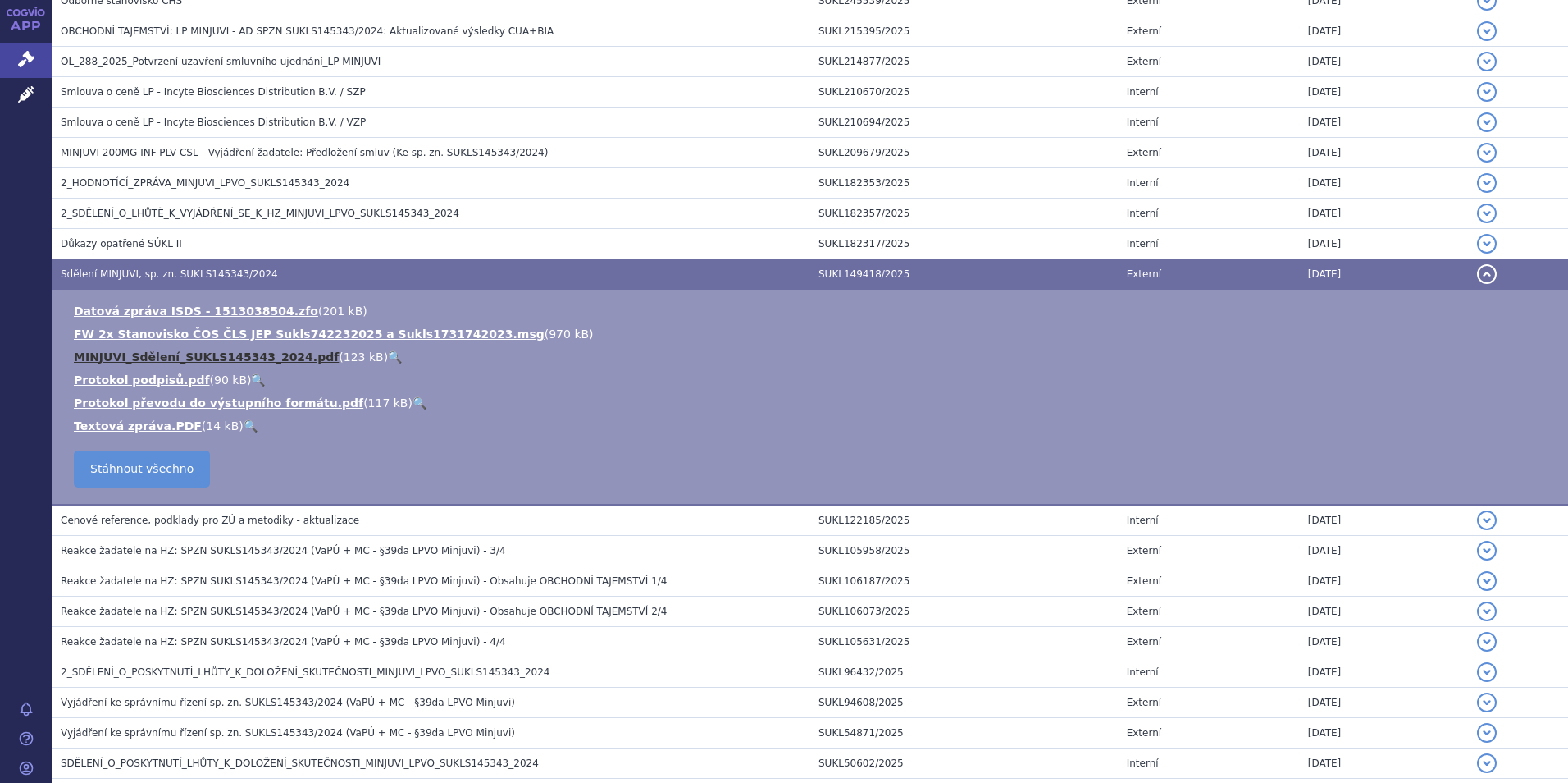
click at [156, 356] on link "MINJUVI_Sdělení_SUKLS145343_2024.pdf" at bounding box center [206, 357] width 265 height 13
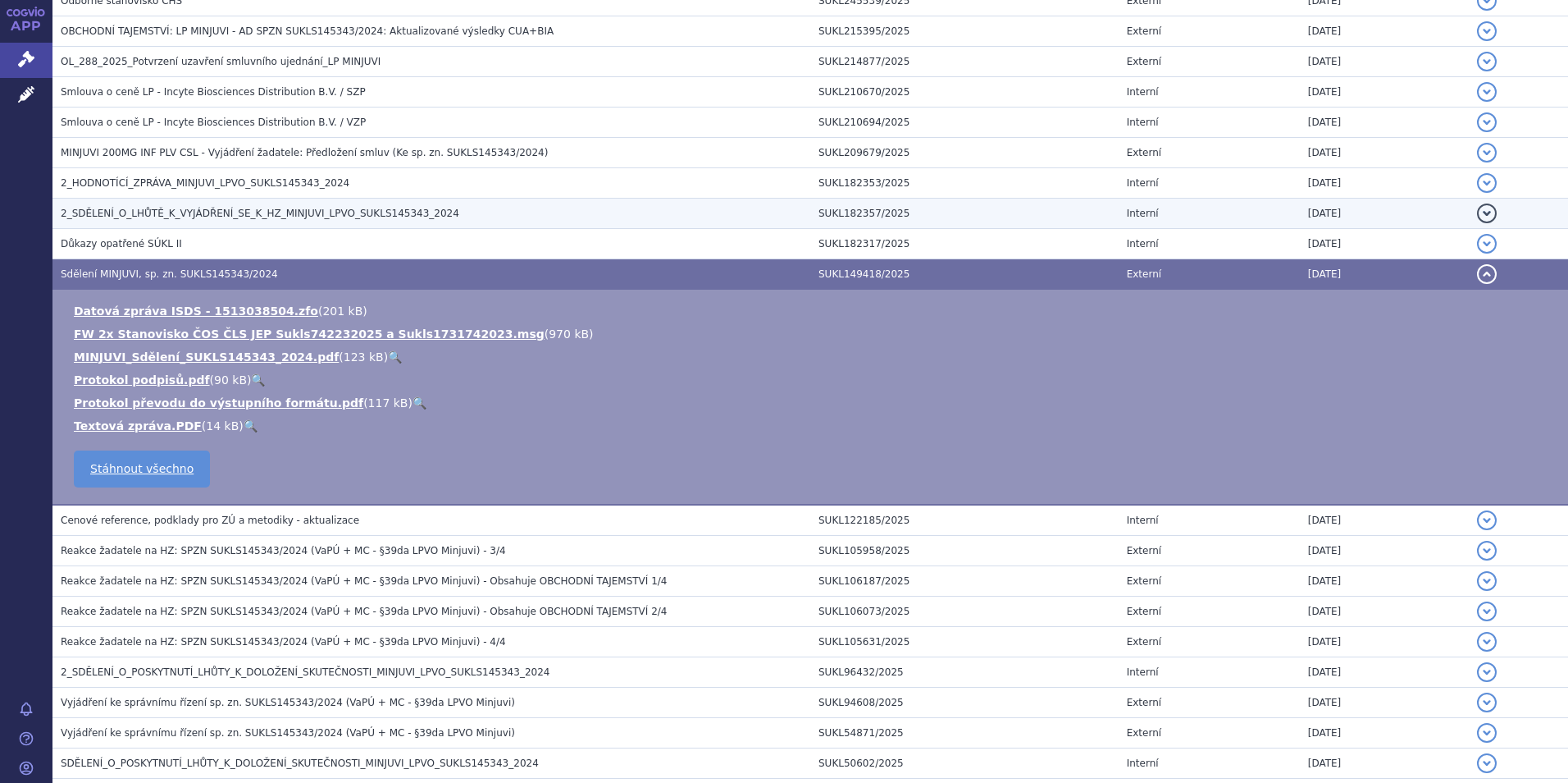
click at [112, 211] on span "2_SDĚLENÍ_O_LHŮTĚ_K_VYJÁDŘENÍ_SE_K_HZ_MINJUVI_LPVO_SUKLS145343_2024" at bounding box center [260, 213] width 399 height 11
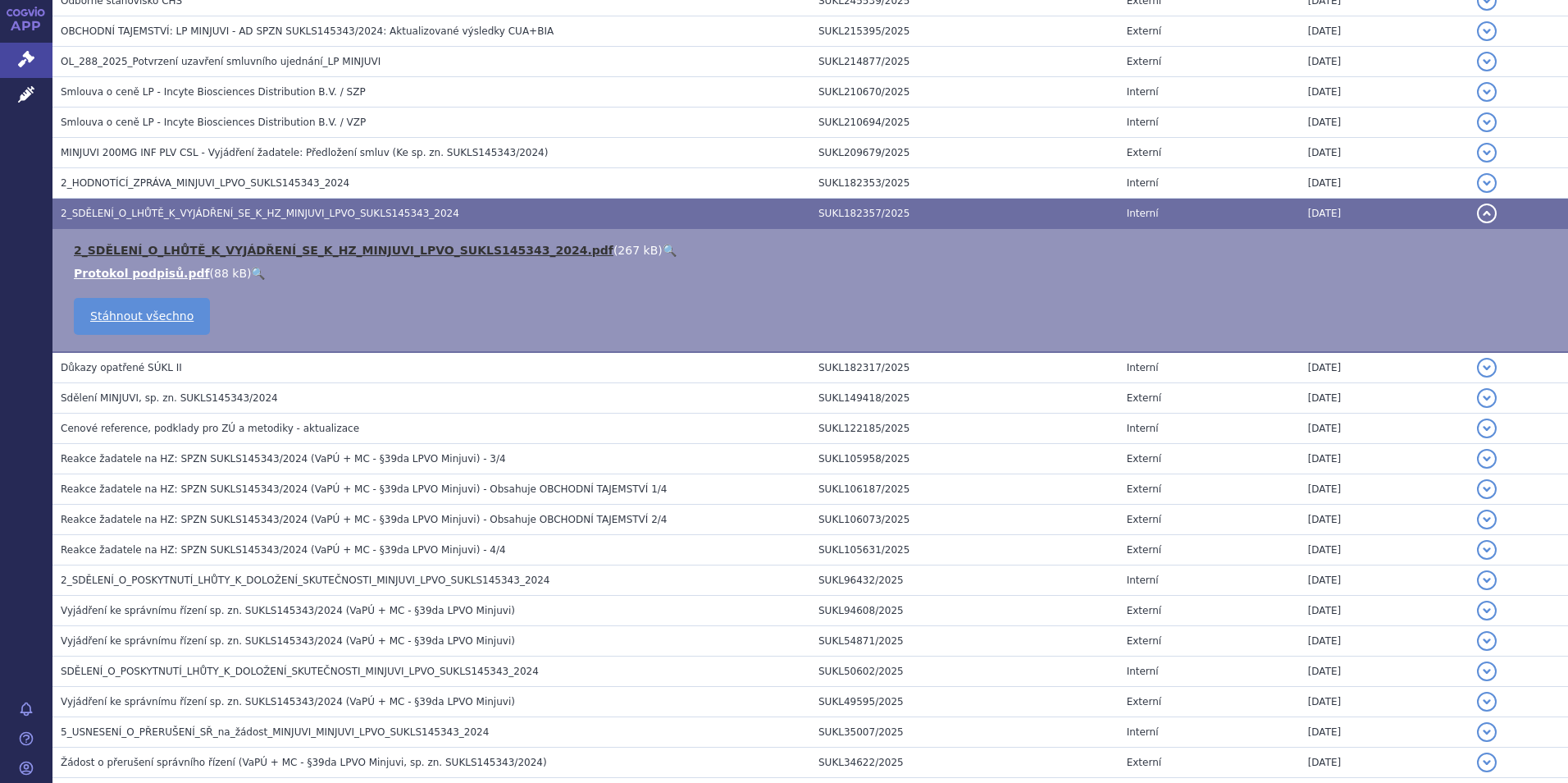
click at [343, 248] on link "2_SDĚLENÍ_O_LHŮTĚ_K_VYJÁDŘENÍ_SE_K_HZ_MINJUVI_LPVO_SUKLS145343_2024.pdf" at bounding box center [343, 250] width 540 height 13
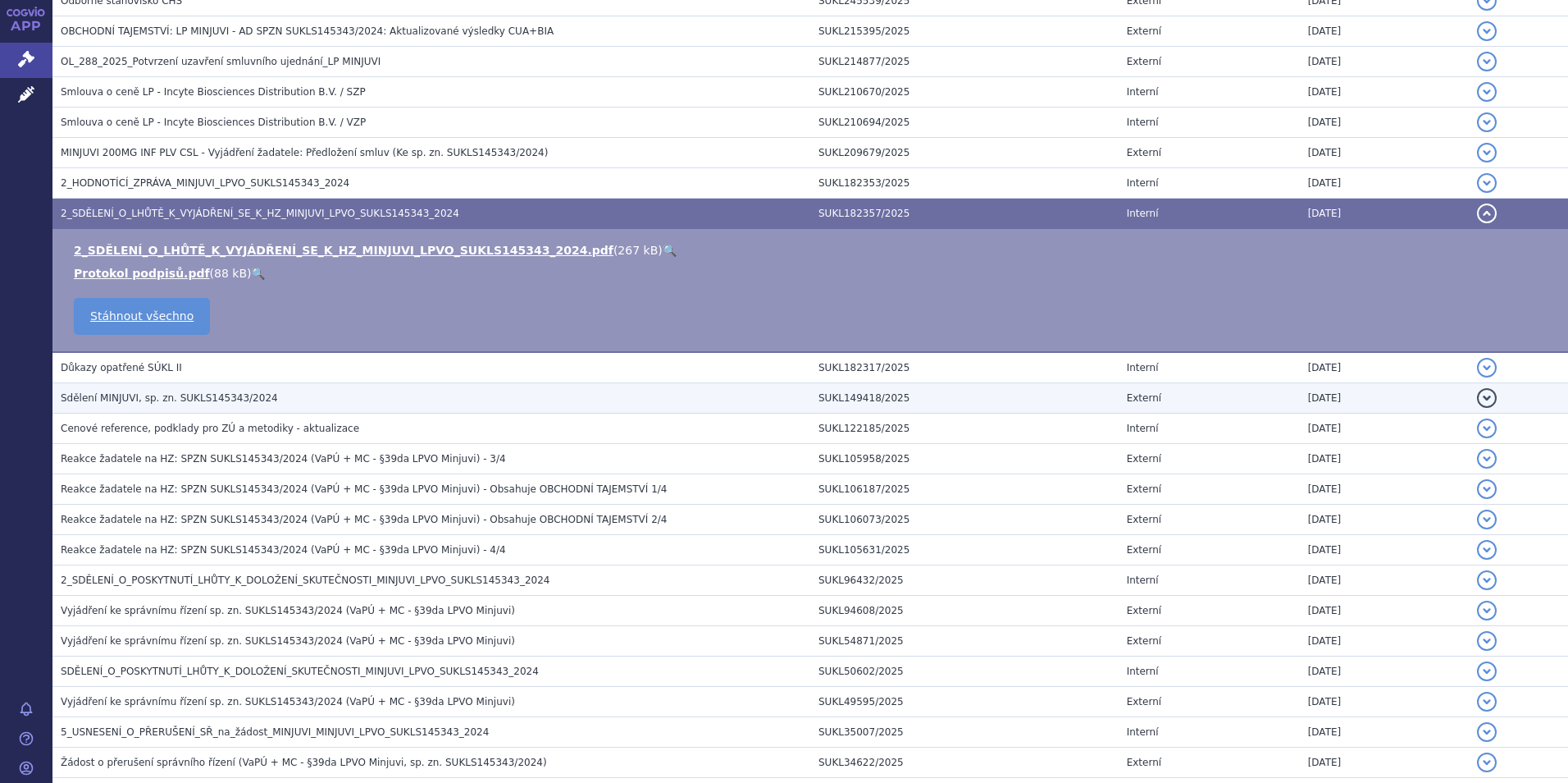
click at [112, 392] on span "Sdělení MINJUVI, sp. zn. SUKLS145343/2024" at bounding box center [170, 398] width 218 height 11
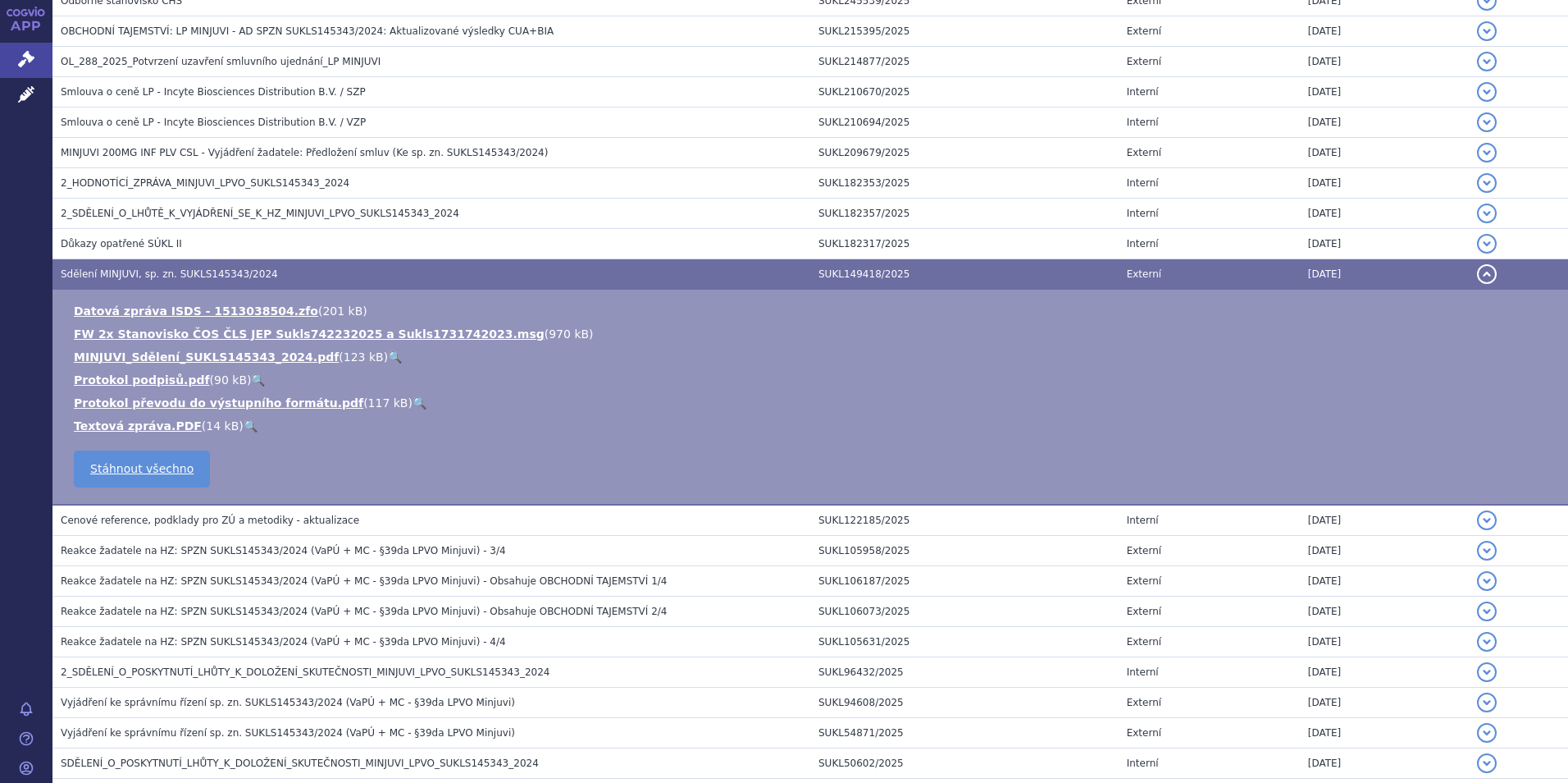
scroll to position [492, 0]
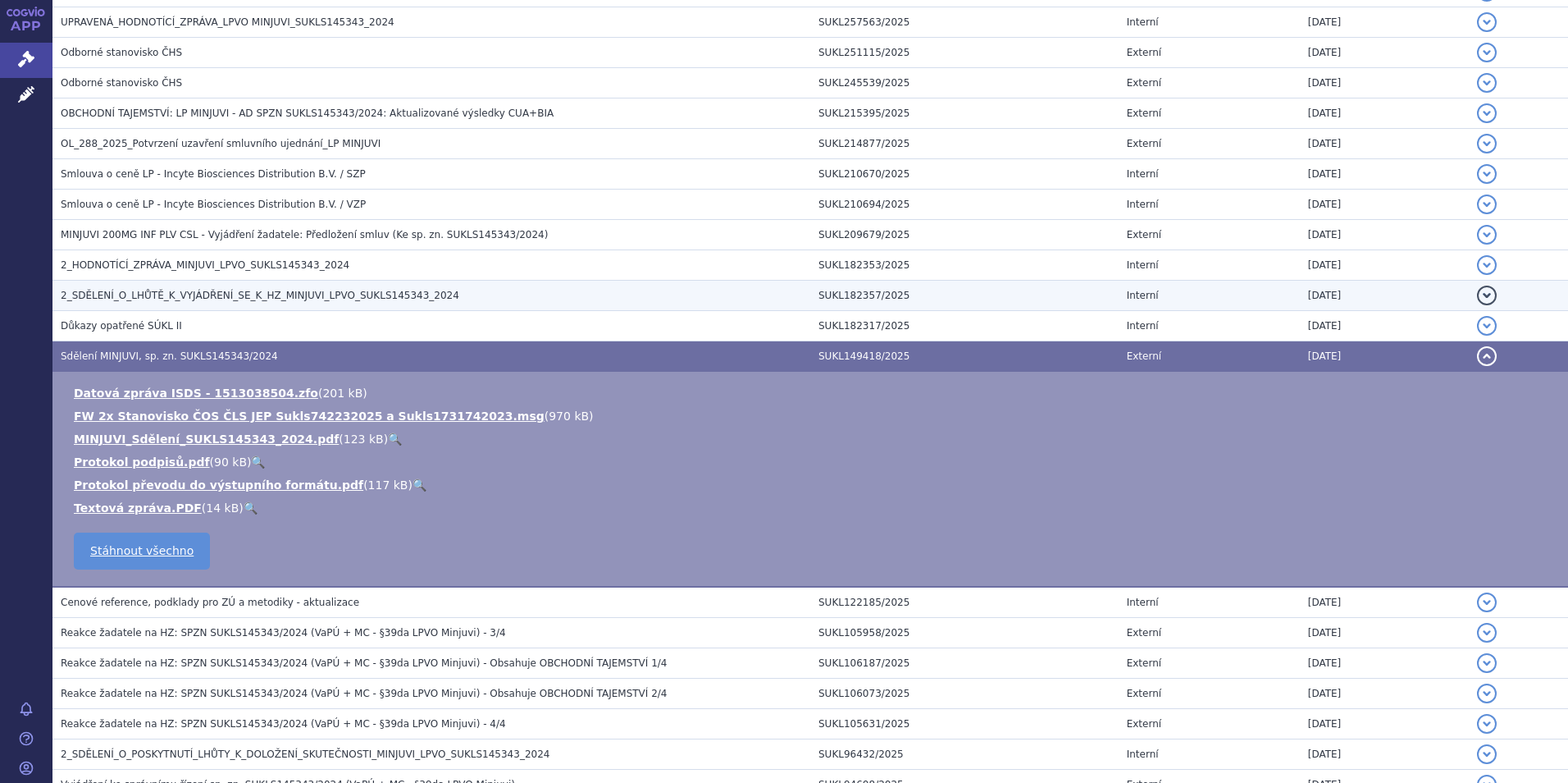
click at [162, 294] on span "2_SDĚLENÍ_O_LHŮTĚ_K_VYJÁDŘENÍ_SE_K_HZ_MINJUVI_LPVO_SUKLS145343_2024" at bounding box center [260, 295] width 399 height 11
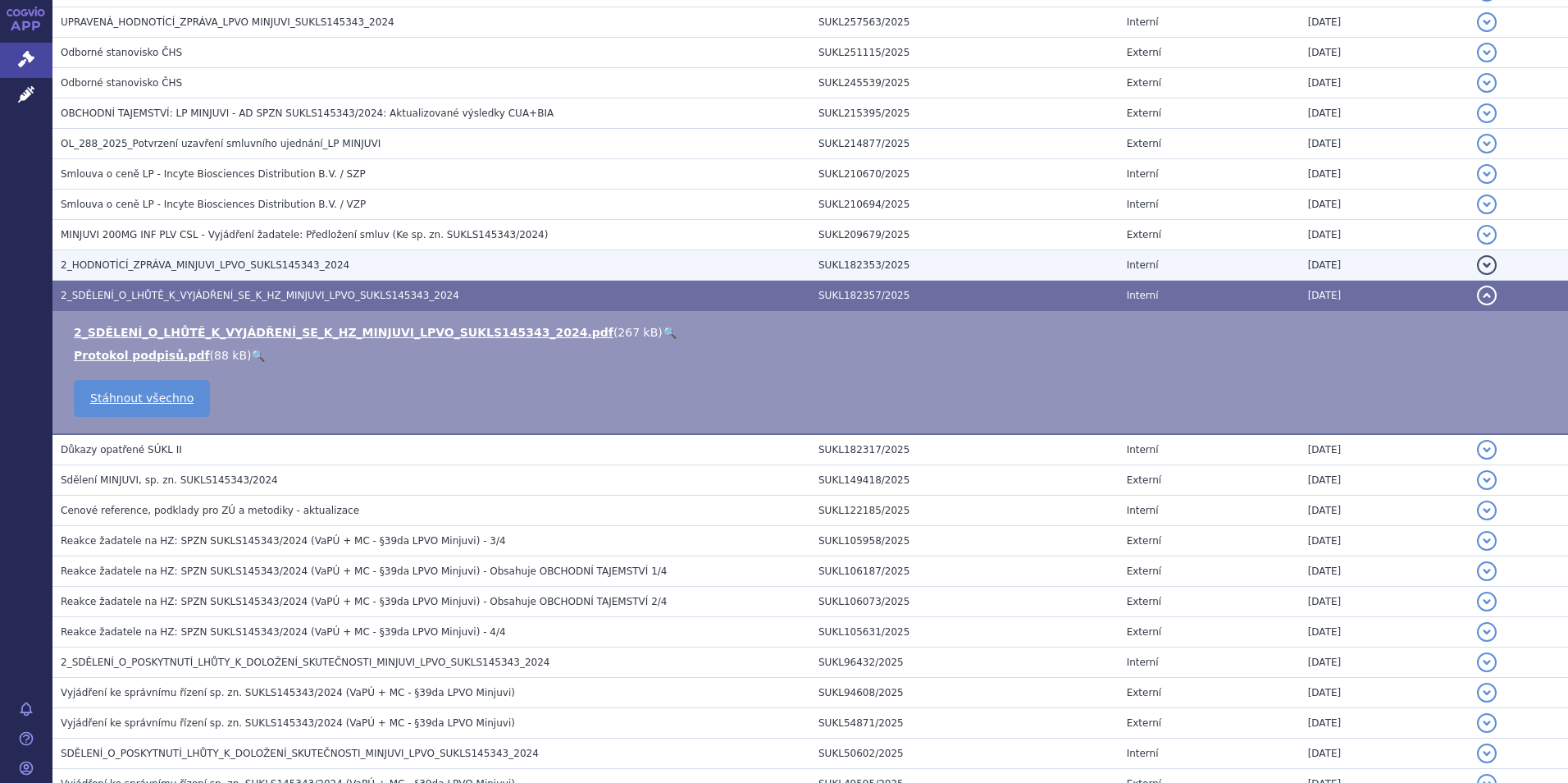
click at [151, 263] on span "2_HODNOTÍCÍ_ZPRÁVA_MINJUVI_LPVO_SUKLS145343_2024" at bounding box center [205, 265] width 289 height 11
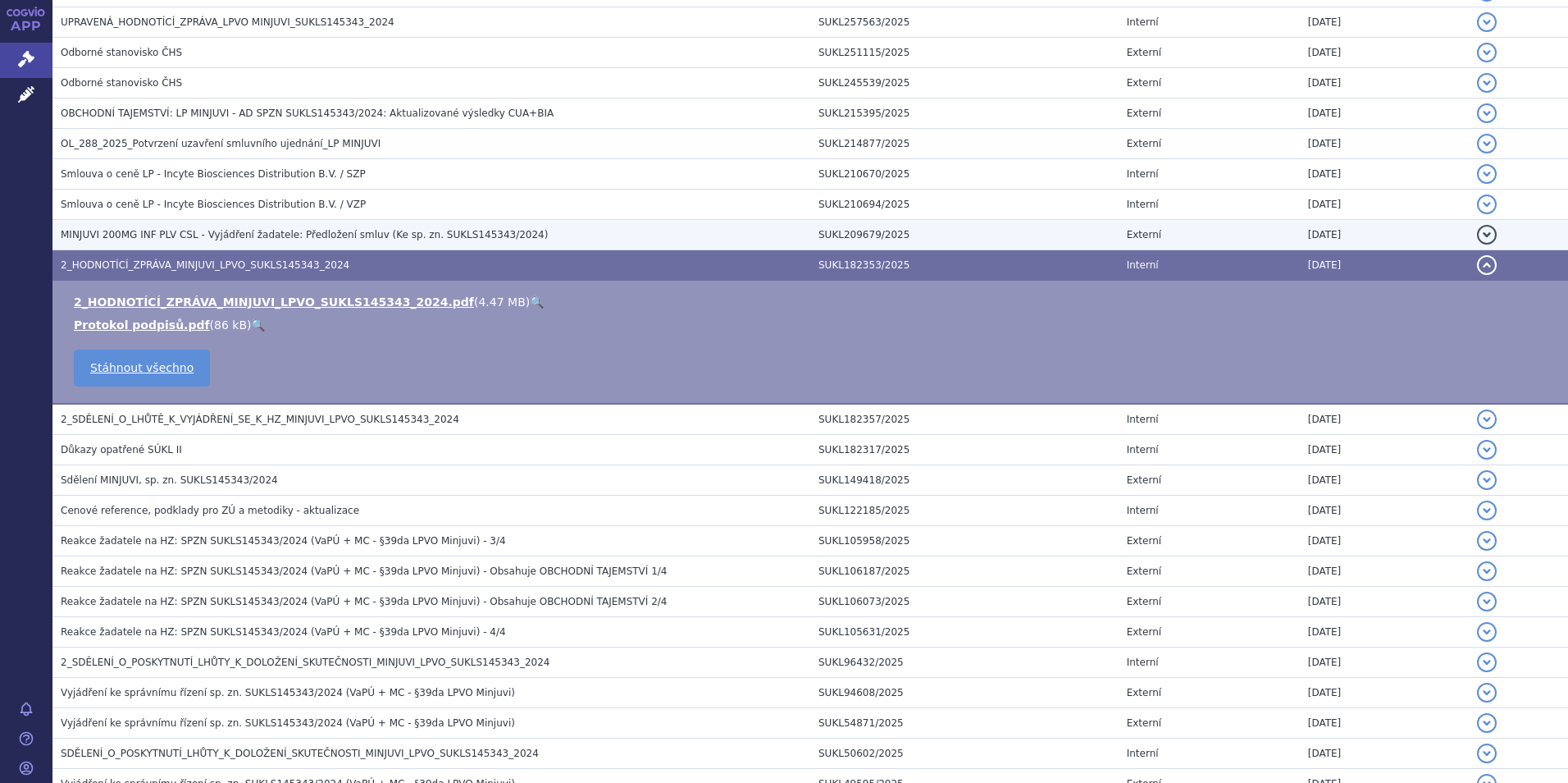
click at [151, 233] on span "MINJUVI 200MG INF PLV CSL - Vyjádření žadatele: Předložení smluv (Ke sp. zn. SU…" at bounding box center [305, 235] width 487 height 11
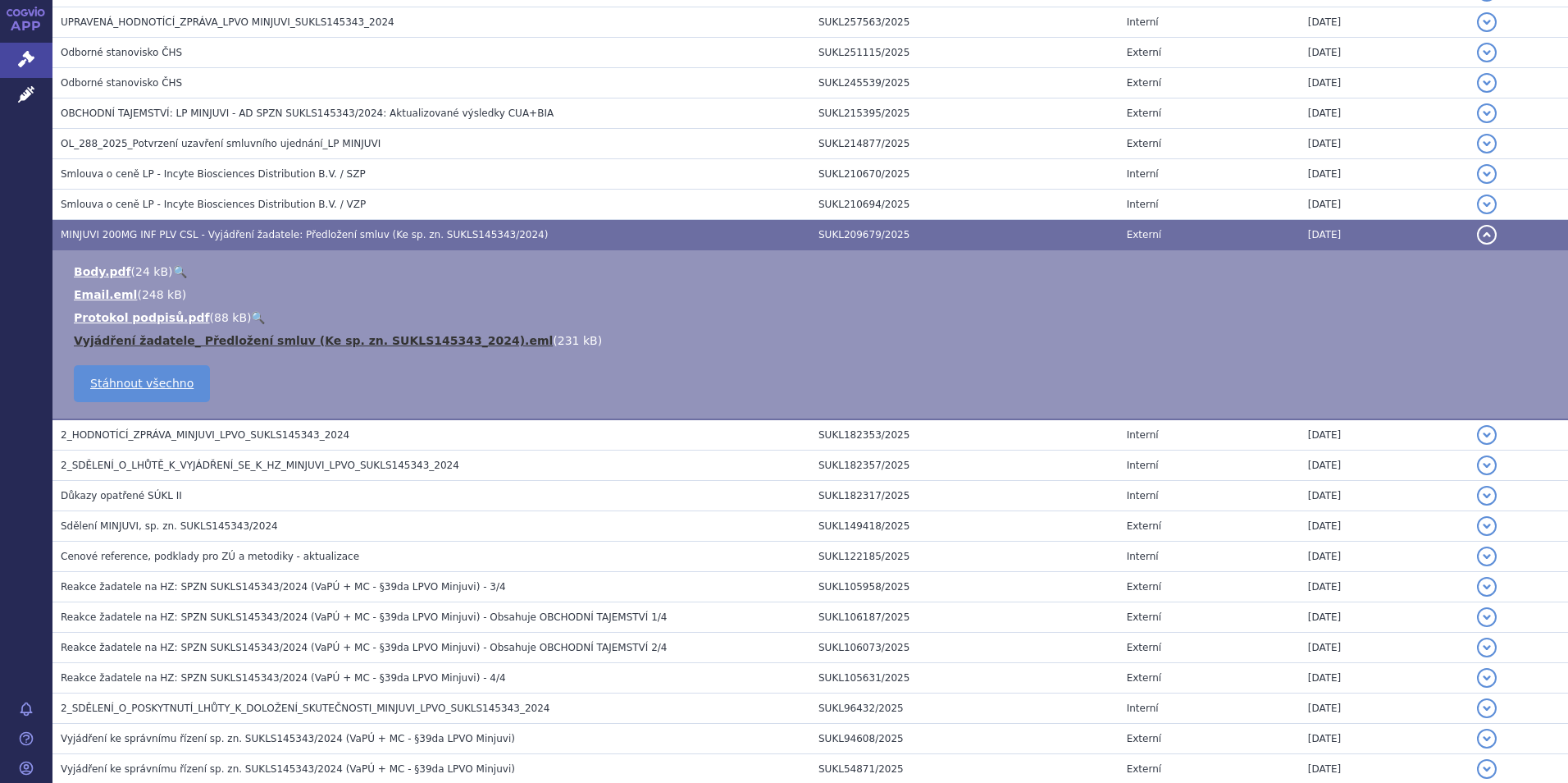
click at [287, 340] on link "Vyjádření žadatele_ Předložení smluv (Ke sp. zn. SUKLS145343_2024).eml" at bounding box center [313, 341] width 479 height 13
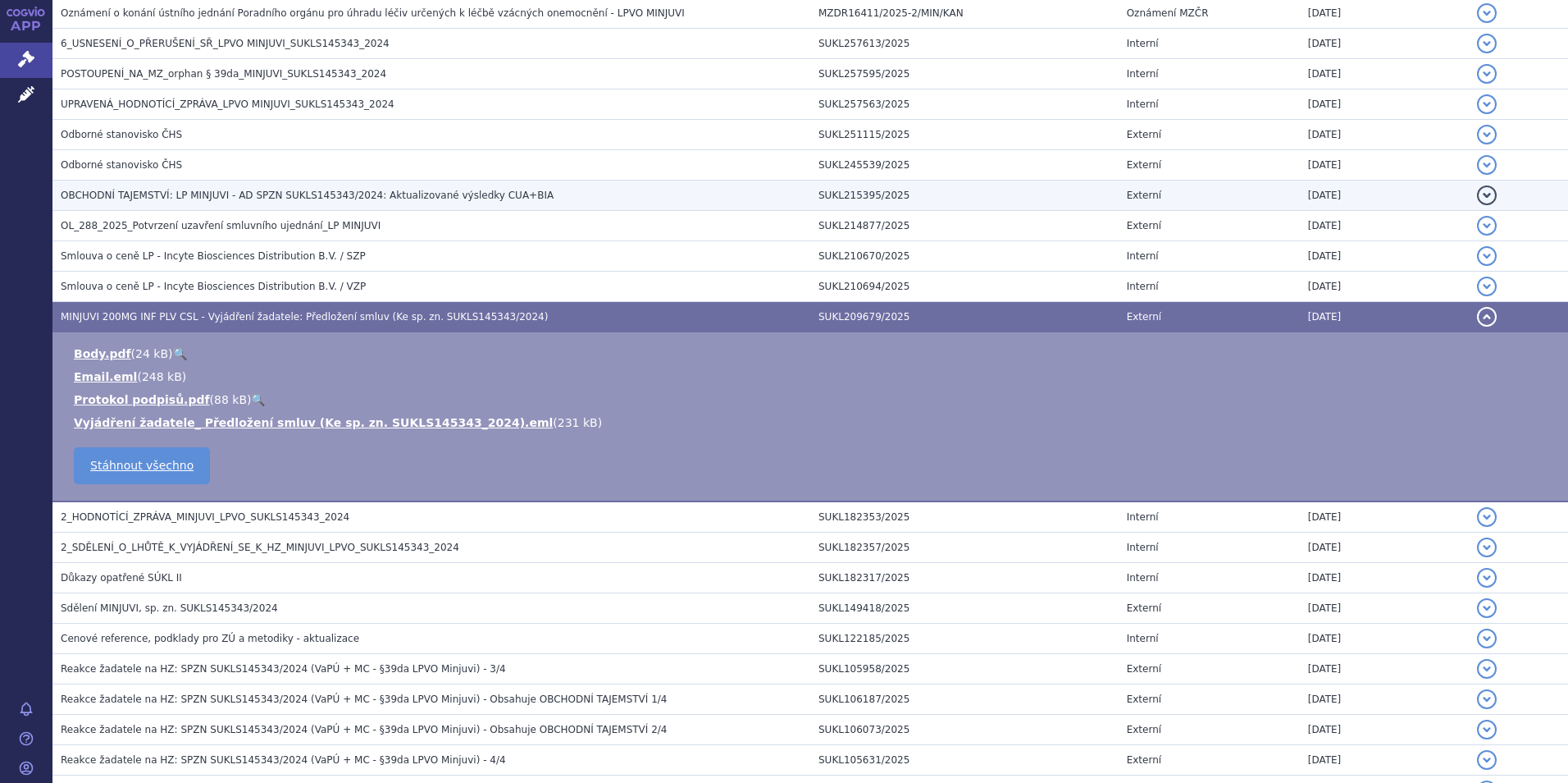
click at [170, 195] on span "OBCHODNÍ TAJEMSTVÍ: LP MINJUVI - AD SPZN SUKLS145343/2024: Aktualizované výsled…" at bounding box center [307, 195] width 493 height 11
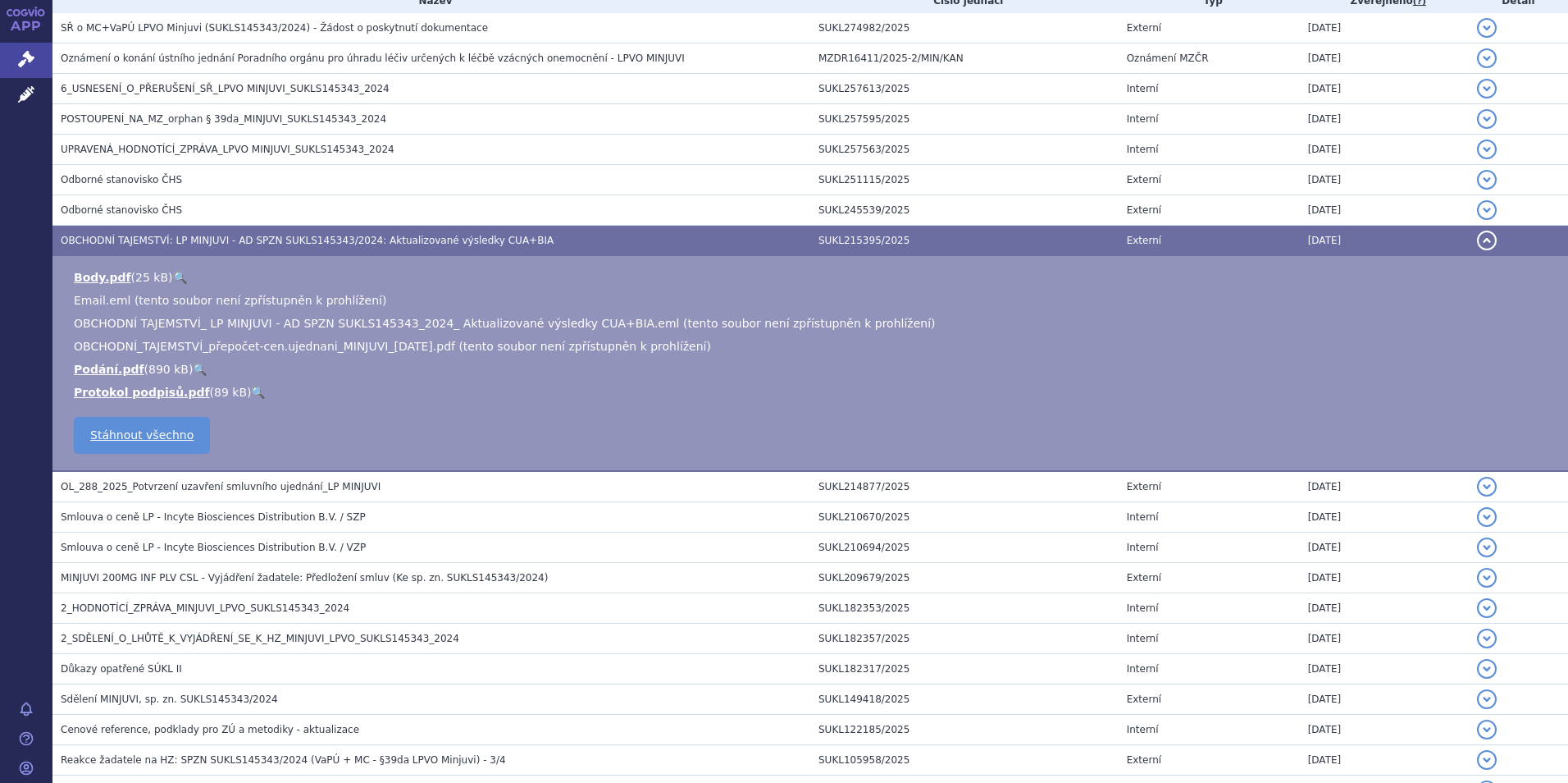
scroll to position [329, 0]
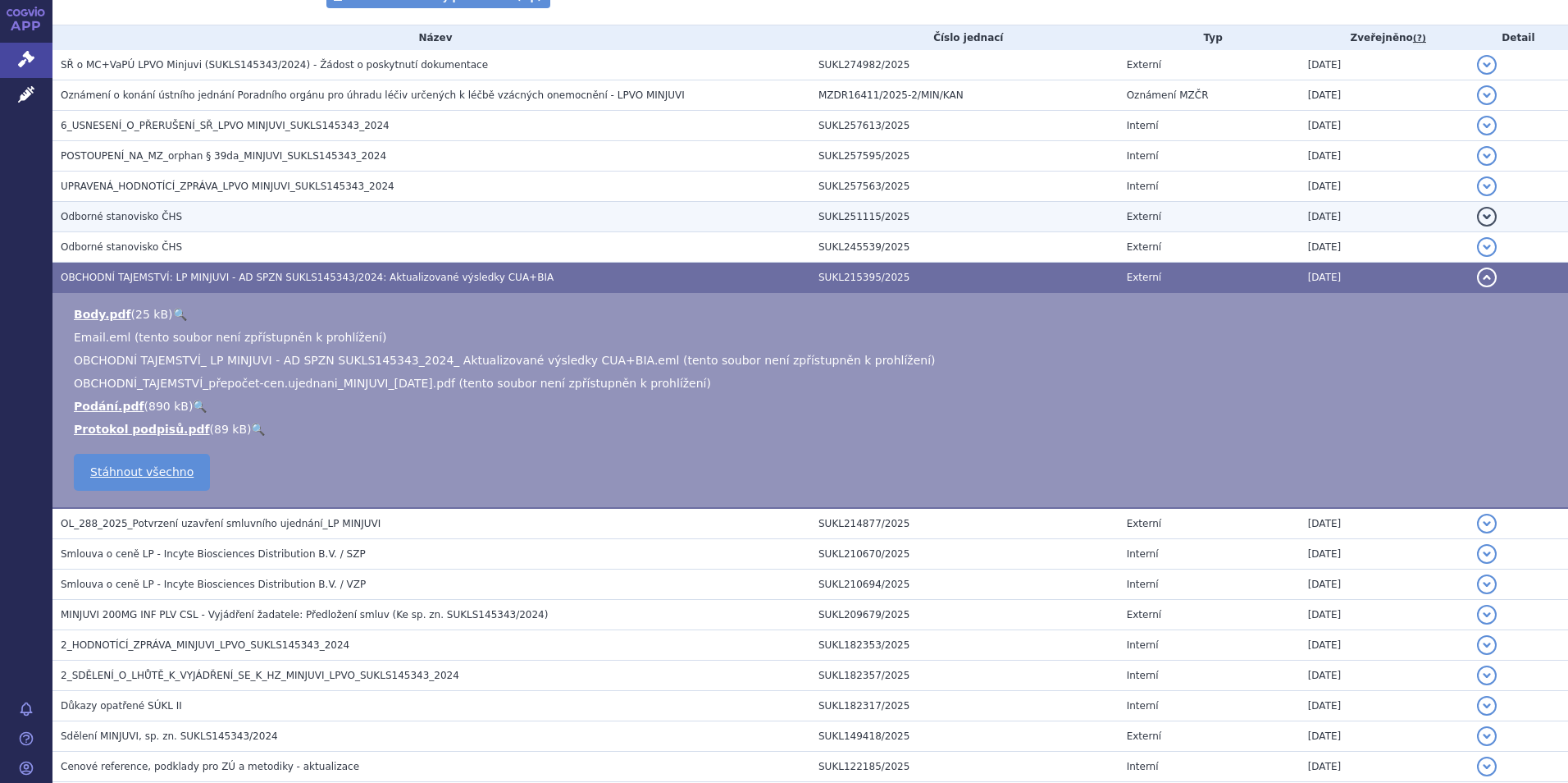
click at [136, 218] on span "Odborné stanovisko ČHS" at bounding box center [122, 216] width 122 height 11
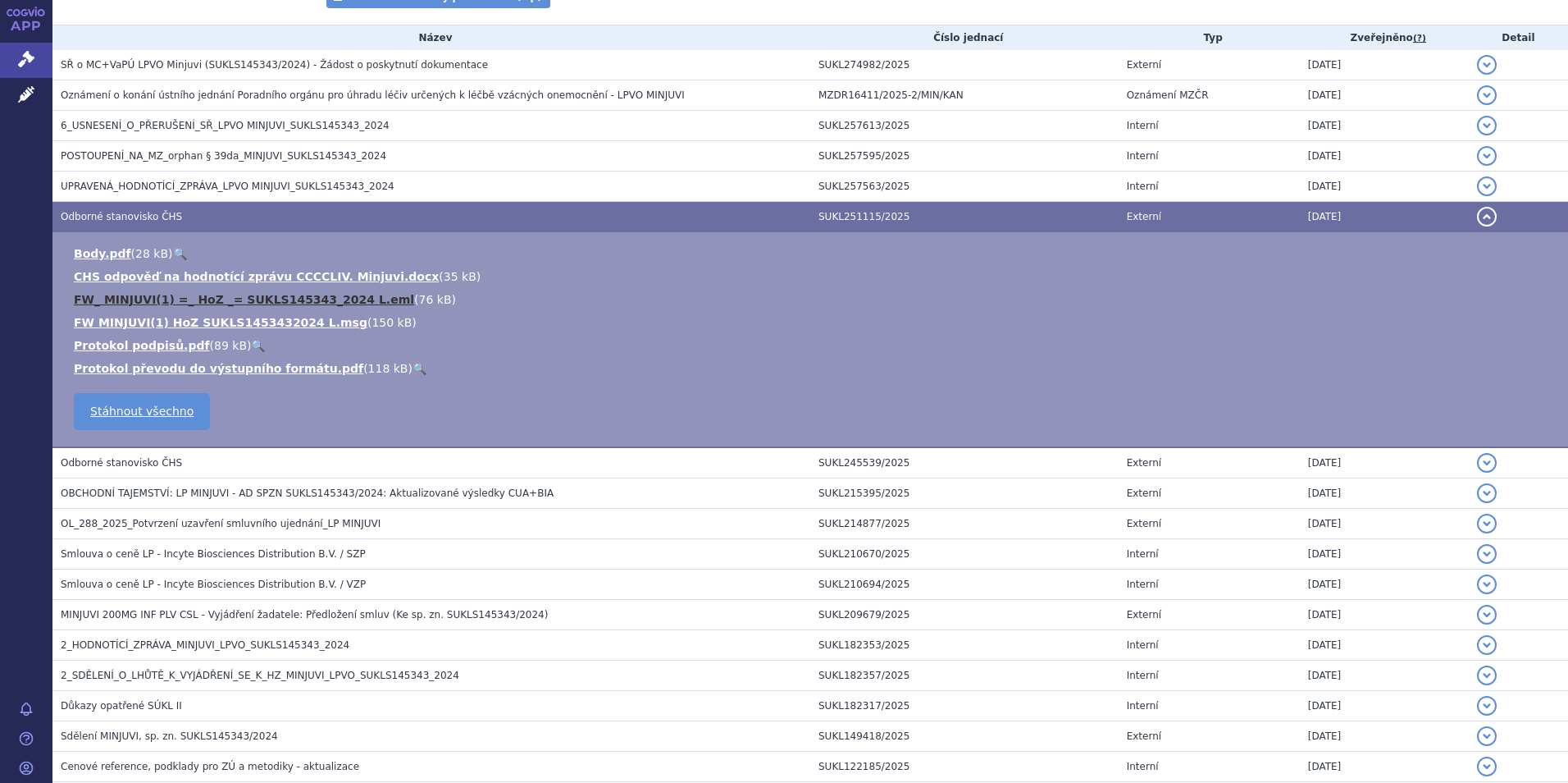
click at [159, 293] on link "FW_ MINJUVI(1) =_ HoZ _= SUKLS145343_2024 L.eml" at bounding box center [244, 299] width 341 height 13
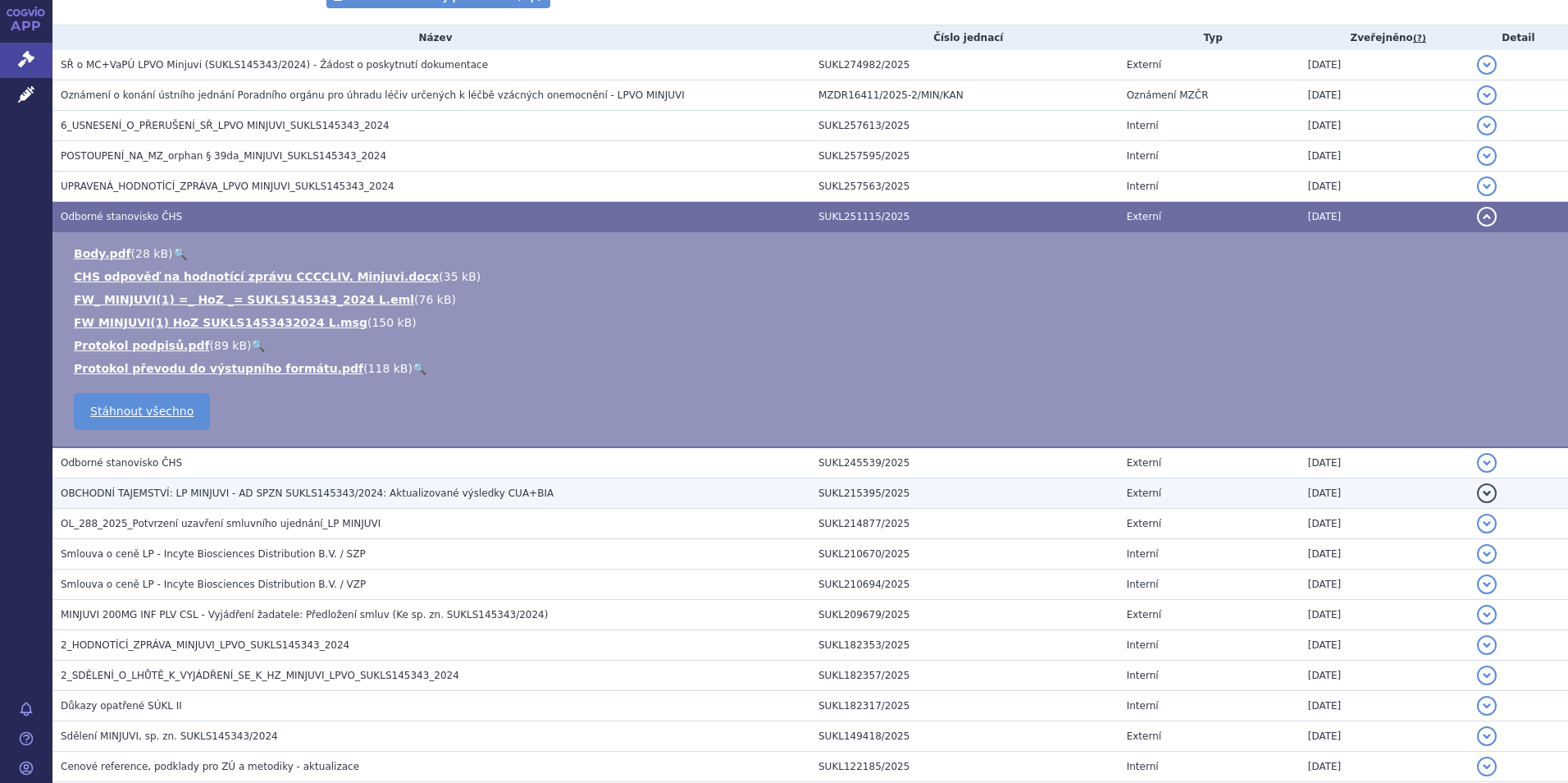
click at [252, 493] on span "OBCHODNÍ TAJEMSTVÍ: LP MINJUVI - AD SPZN SUKLS145343/2024: Aktualizované výsled…" at bounding box center [307, 493] width 493 height 11
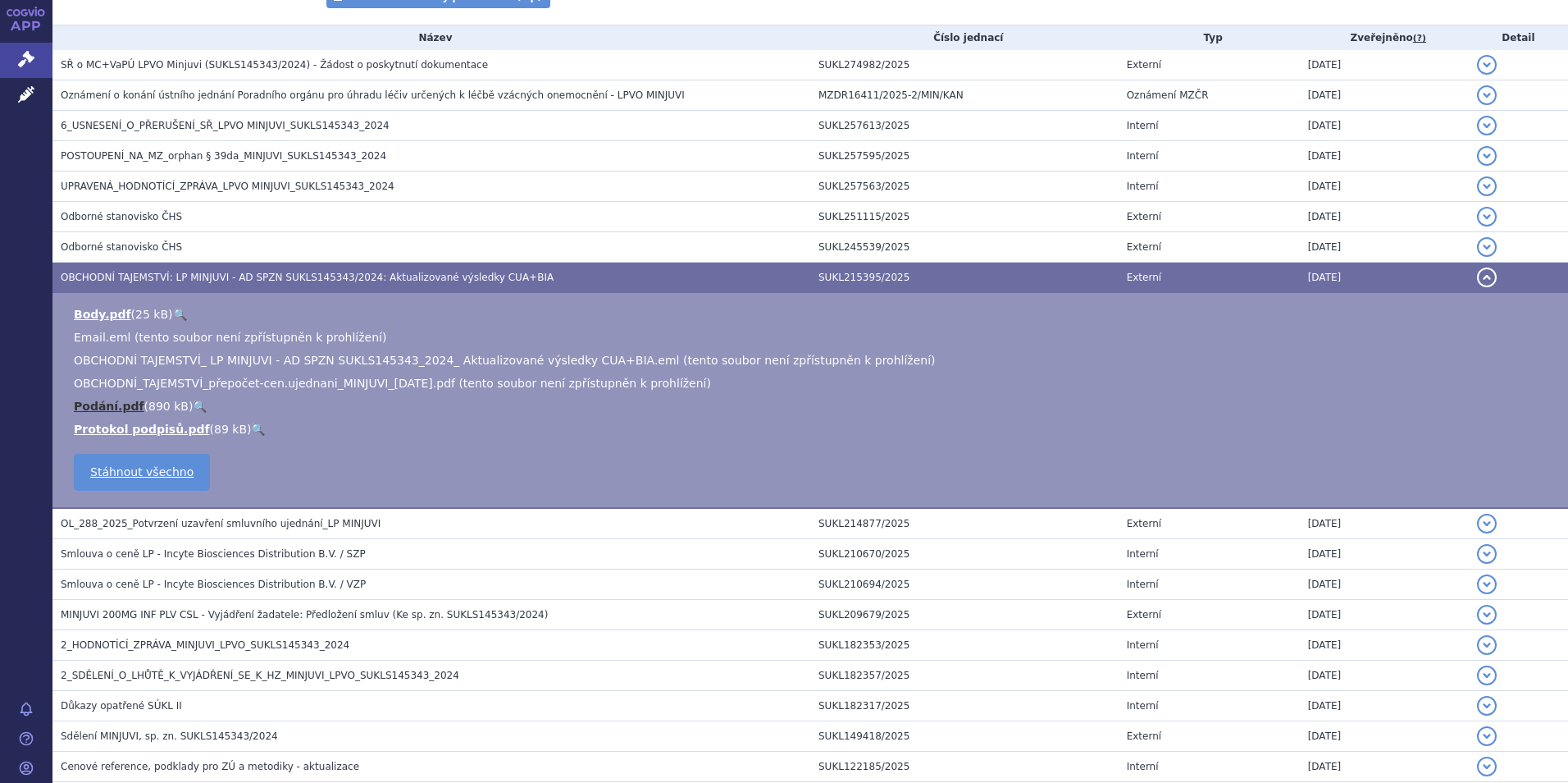
click at [92, 405] on link "Podání.pdf" at bounding box center [109, 406] width 70 height 13
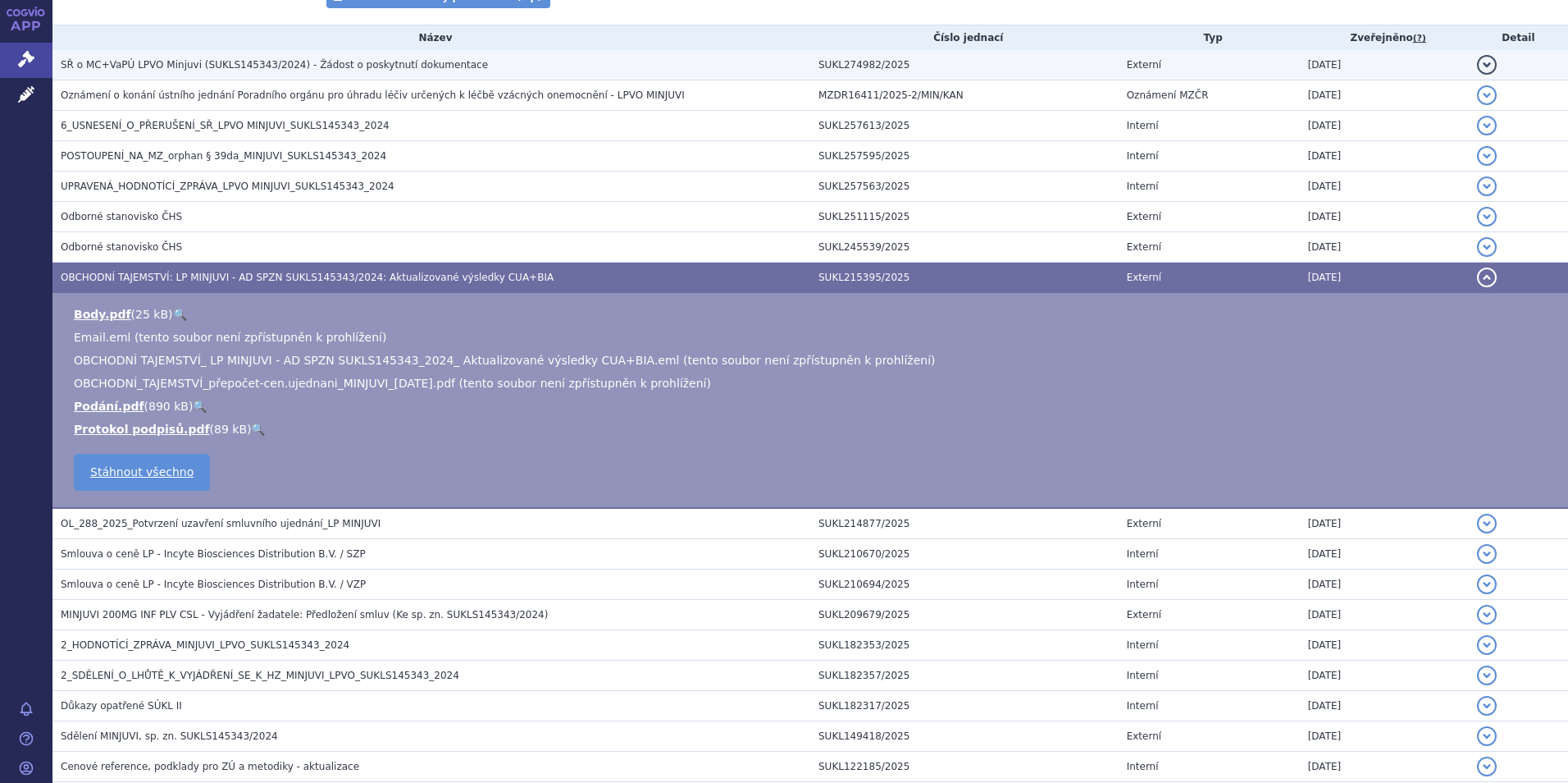
click at [252, 70] on span "SŘ o MC+VaPÚ LPVO Minjuvi (SUKLS145343/2024) - Žádost o poskytnutí dokumentace" at bounding box center [274, 65] width 427 height 11
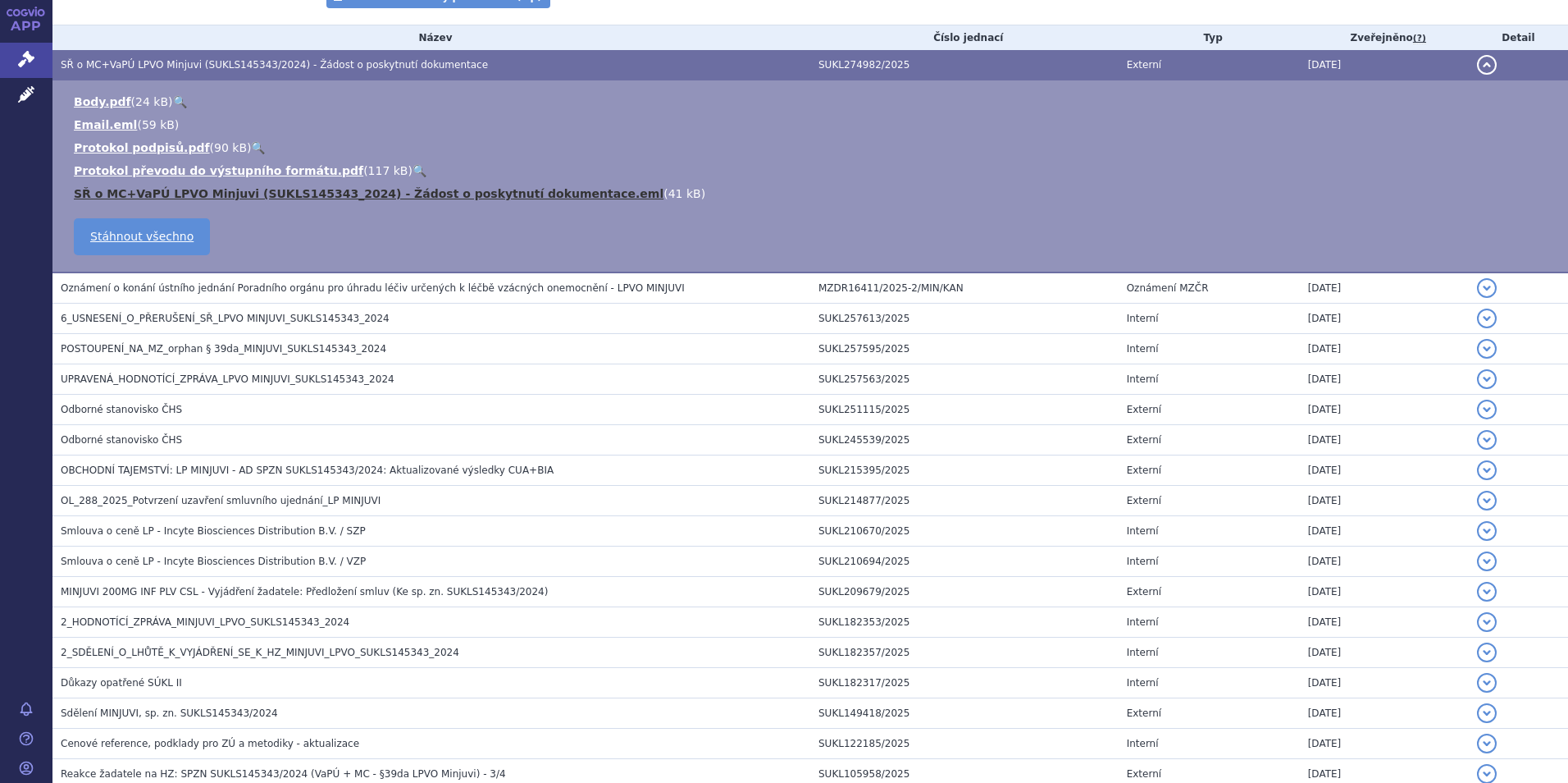
click at [296, 188] on link "SŘ o MC+VaPÚ LPVO Minjuvi (SUKLS145343_2024) - Žádost o poskytnutí dokumentace.…" at bounding box center [368, 194] width 590 height 13
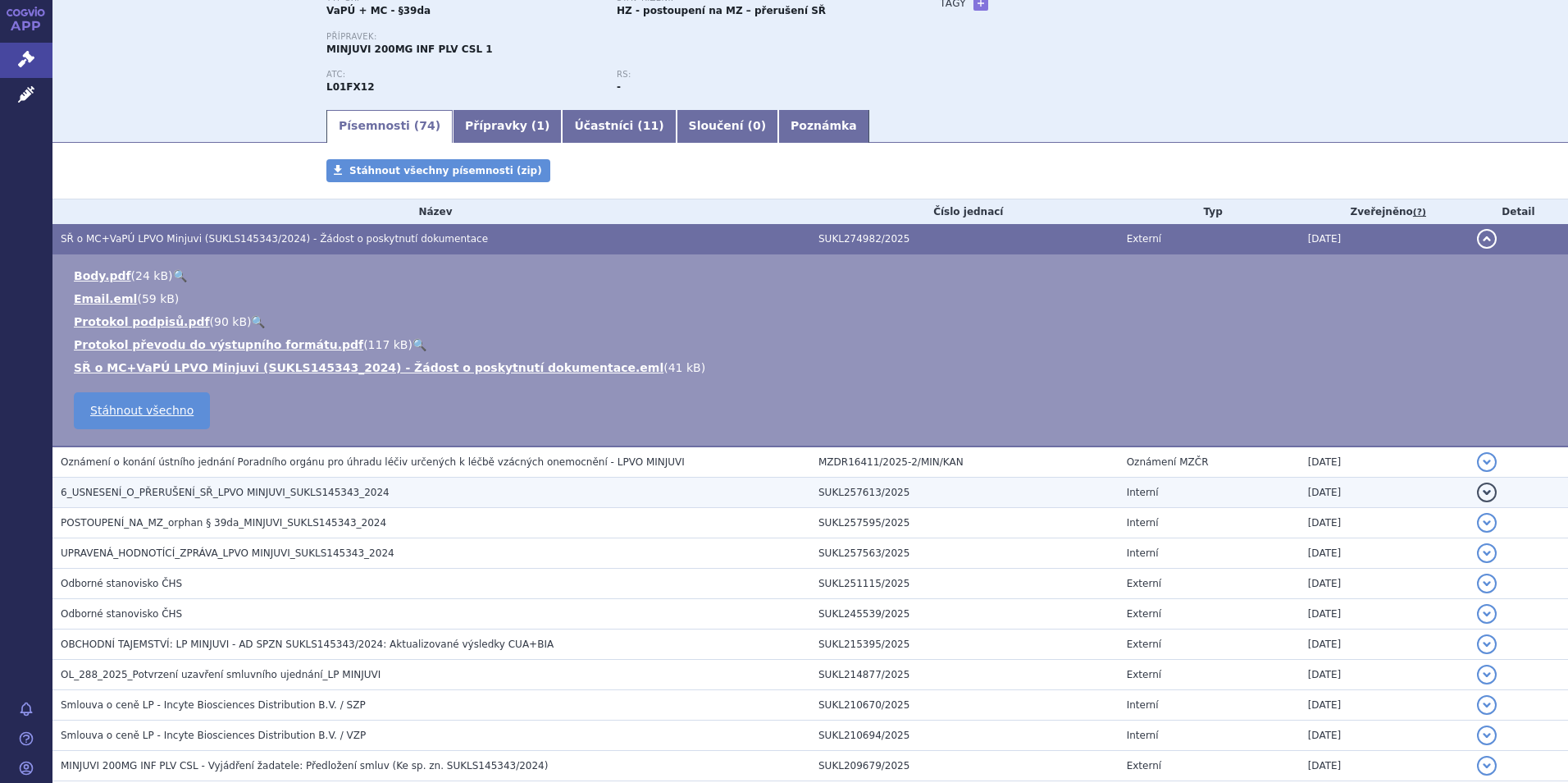
scroll to position [164, 0]
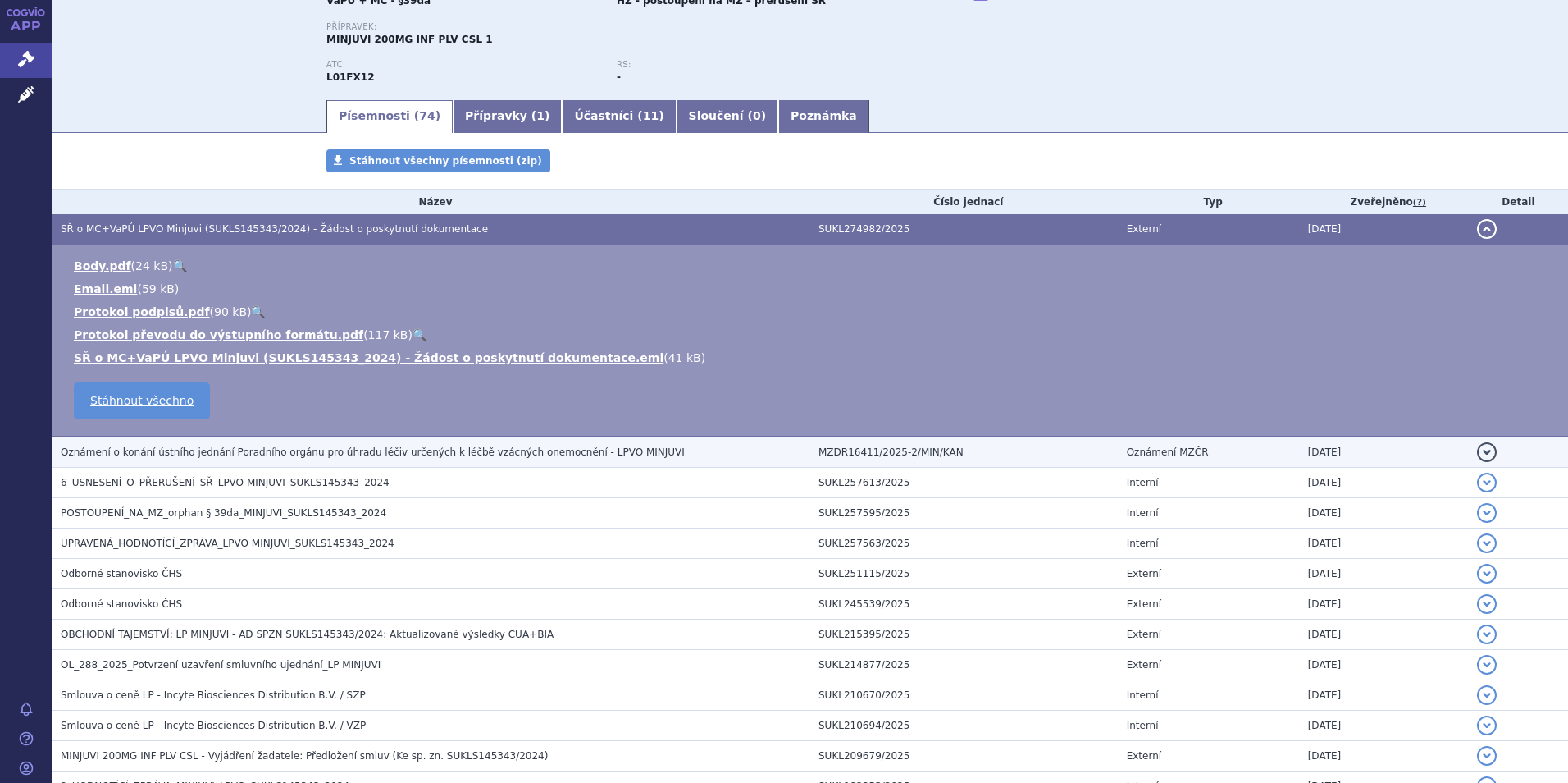
click at [300, 453] on span "Oznámení o konání ústního jednání Poradního orgánu pro úhradu léčiv určených k …" at bounding box center [373, 452] width 624 height 11
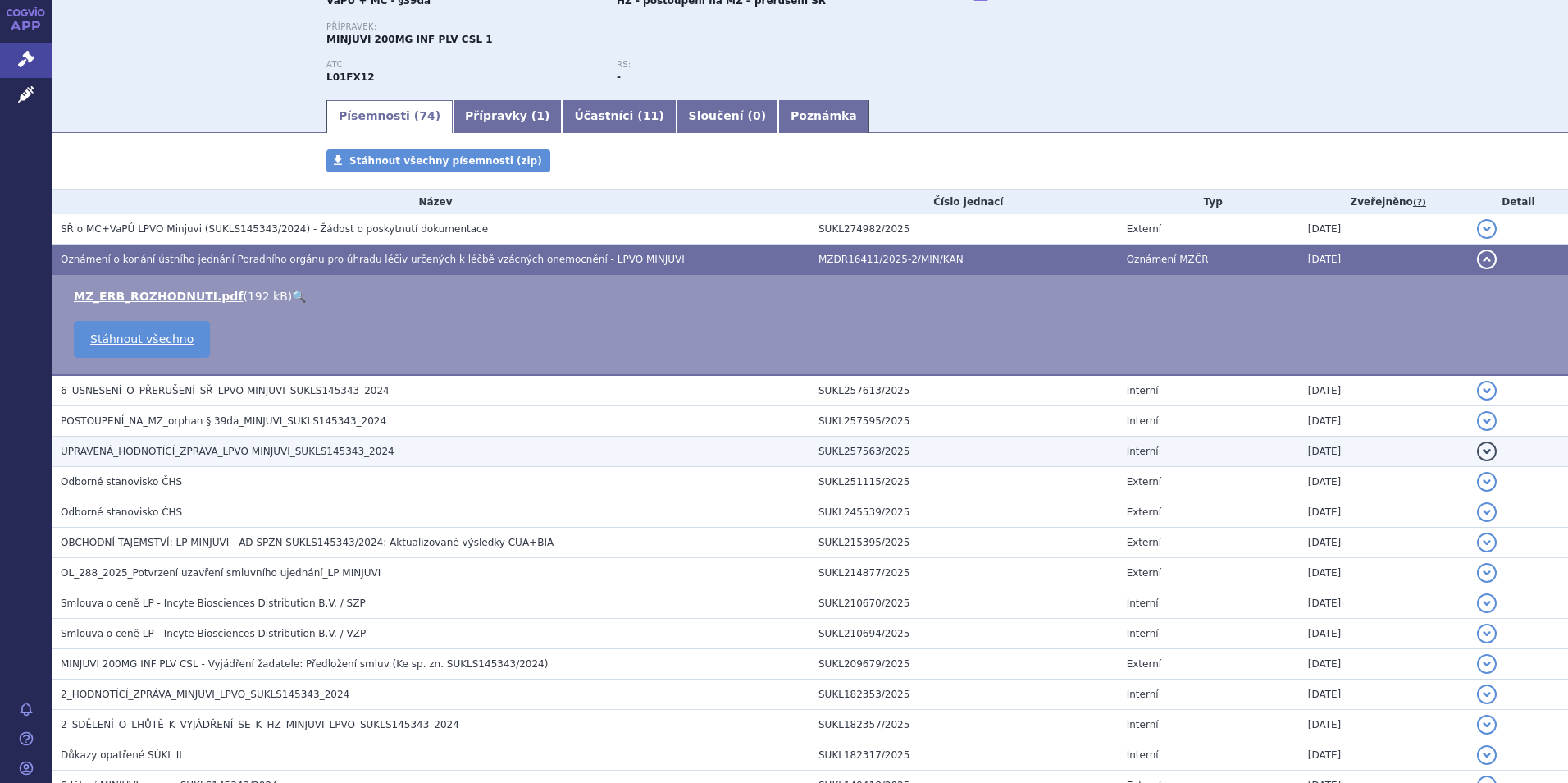
click at [219, 448] on span "UPRAVENÁ_HODNOTÍCÍ_ZPRÁVA_LPVO MINJUVI_SUKLS145343_2024" at bounding box center [228, 452] width 334 height 11
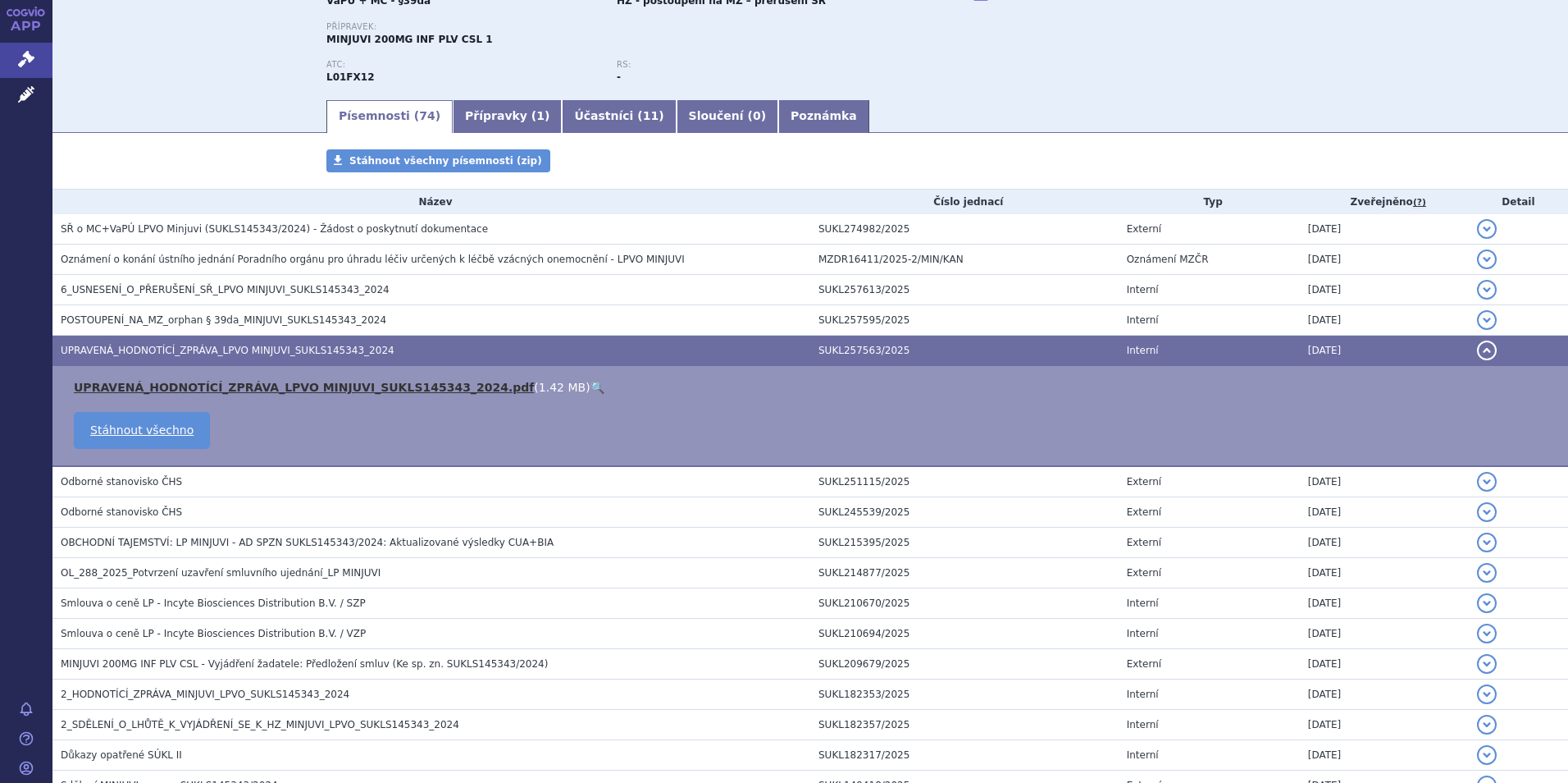
click at [268, 386] on link "UPRAVENÁ_HODNOTÍCÍ_ZPRÁVA_LPVO MINJUVI_SUKLS145343_2024.pdf" at bounding box center [304, 387] width 461 height 13
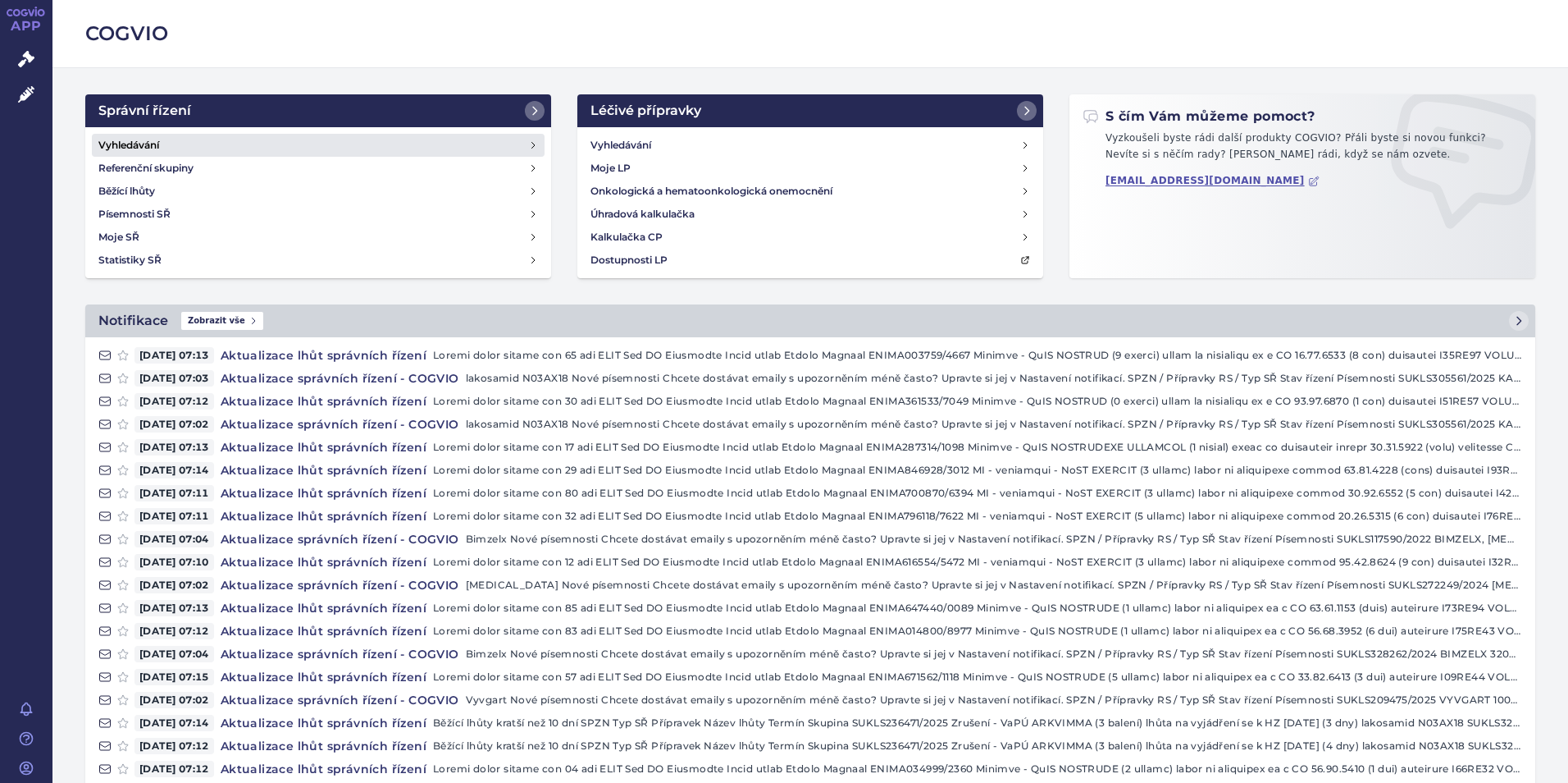
click at [117, 149] on h4 "Vyhledávání" at bounding box center [129, 145] width 61 height 17
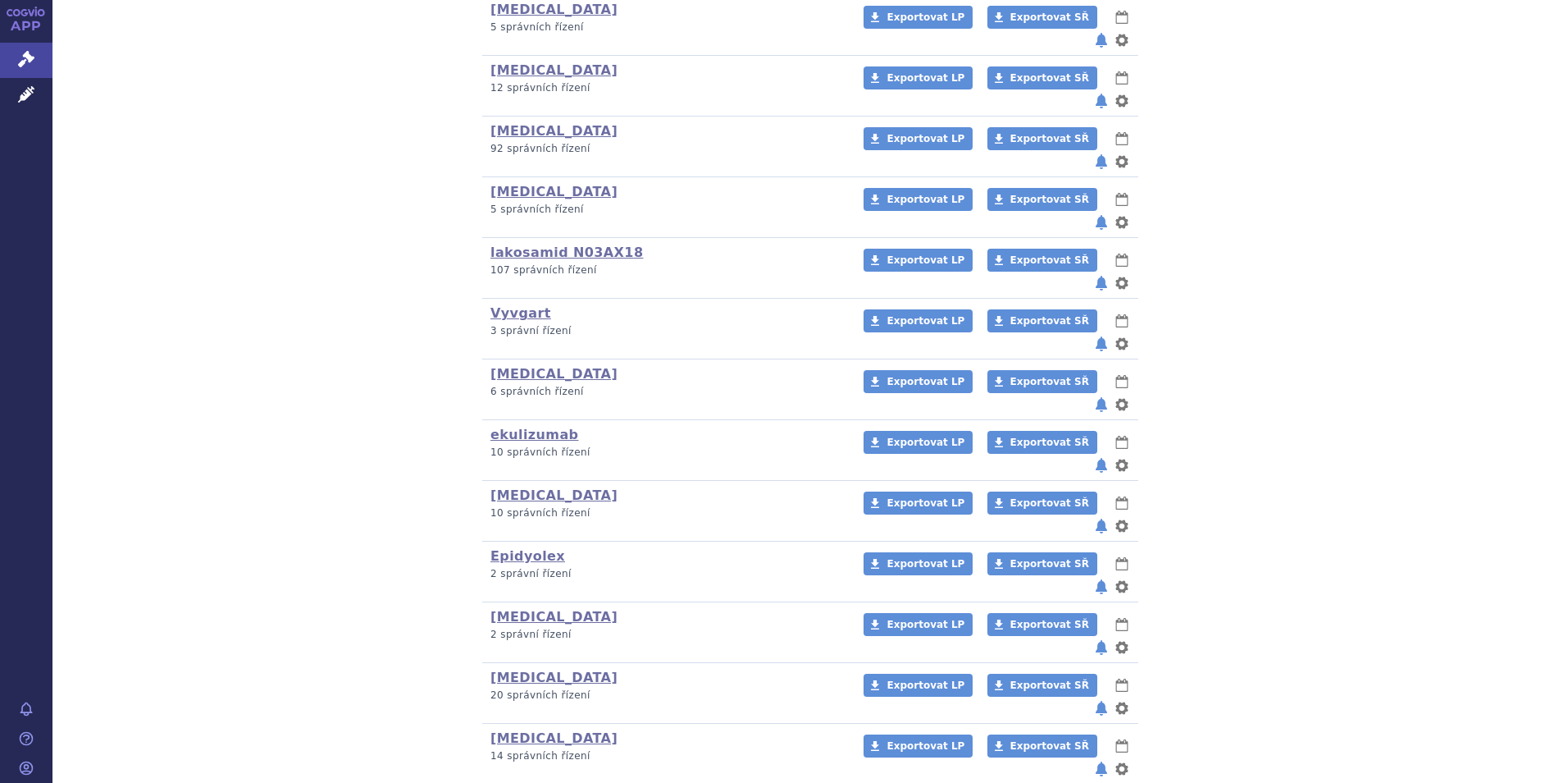
scroll to position [447, 0]
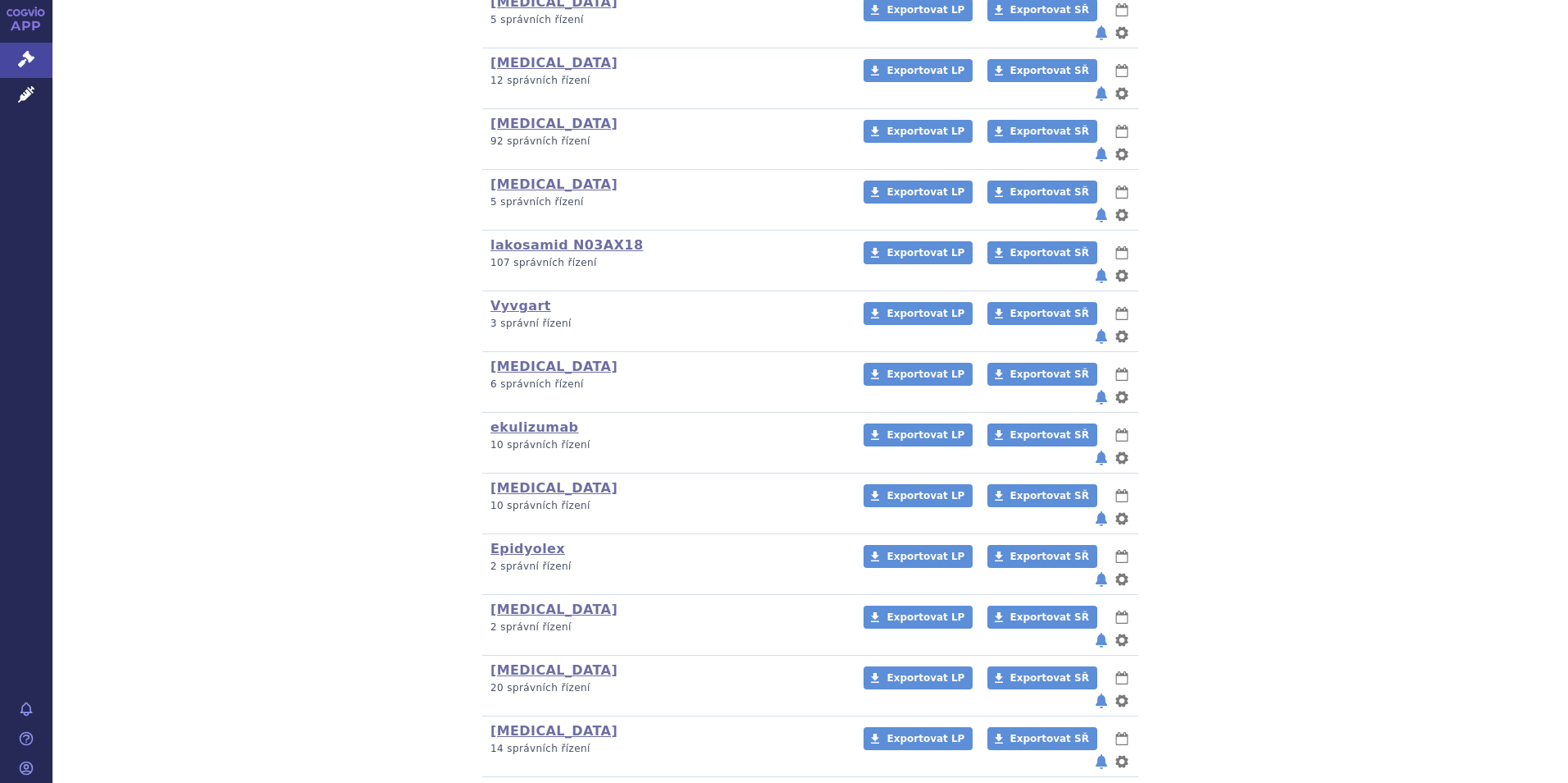
click at [521, 782] on link "Rystiggo" at bounding box center [523, 791] width 67 height 16
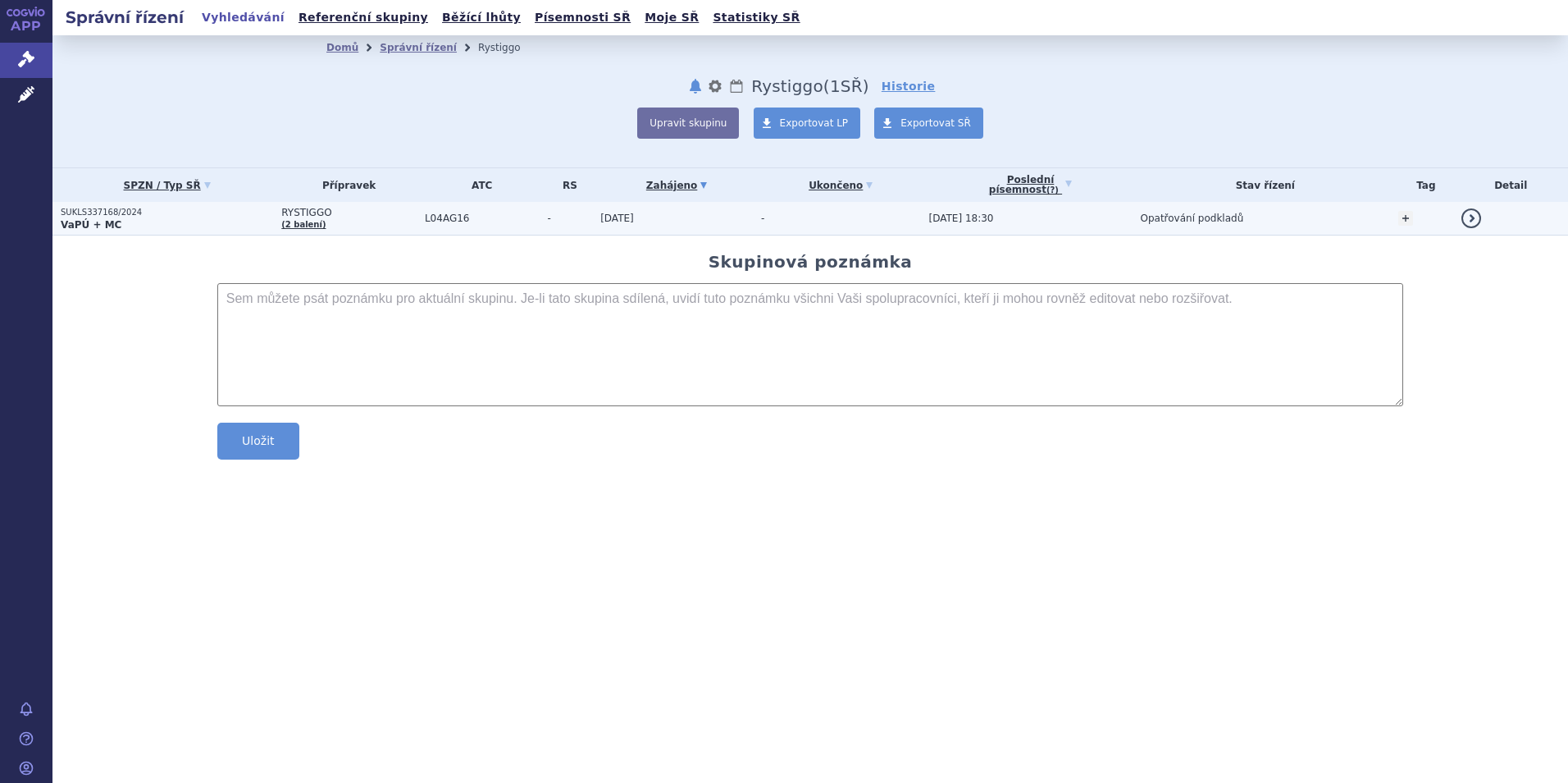
click at [98, 214] on p "SUKLS337168/2024" at bounding box center [167, 212] width 212 height 11
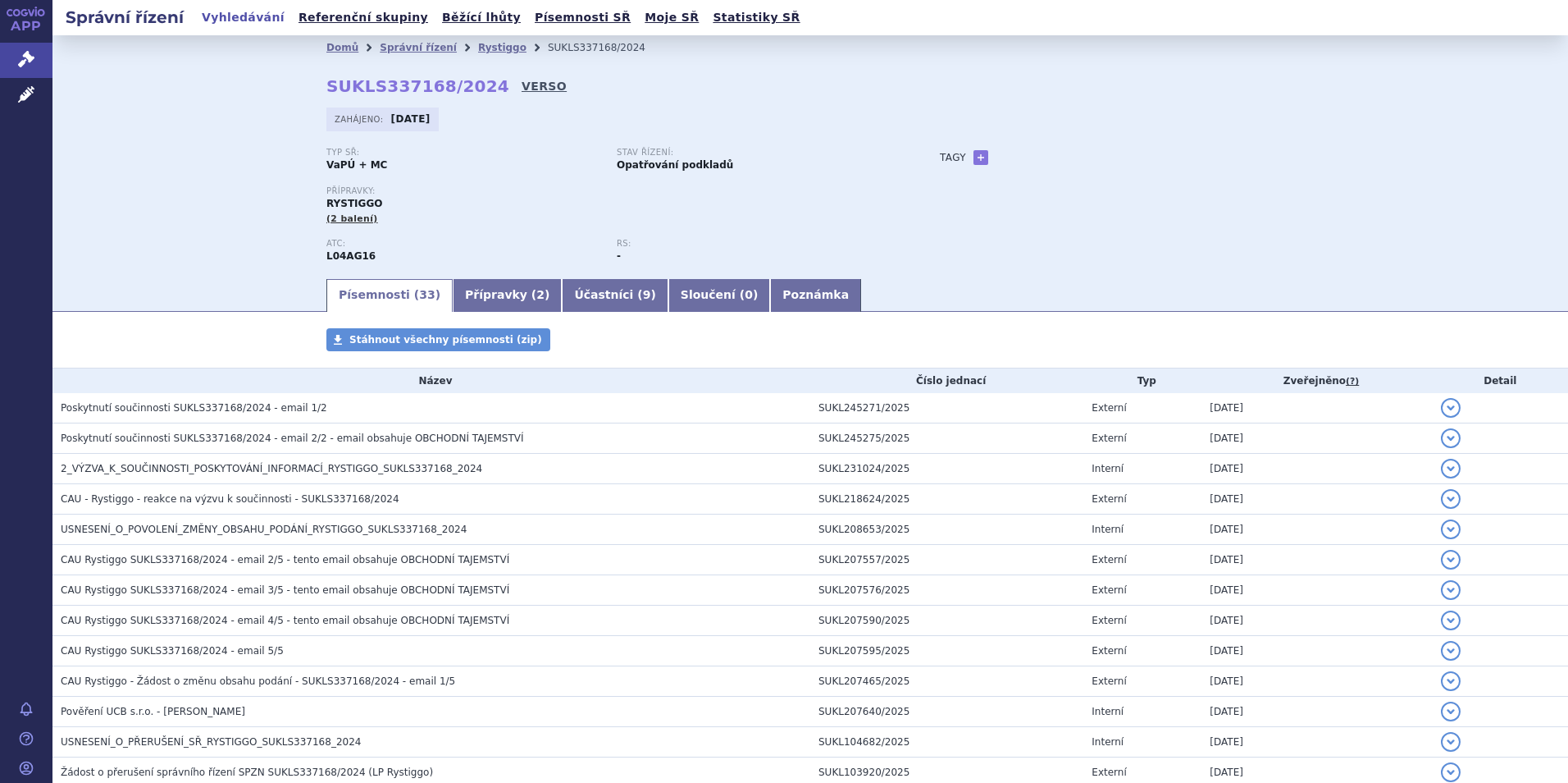
click at [521, 89] on link "VERSO" at bounding box center [544, 86] width 45 height 17
